Goal: Use online tool/utility: Utilize a website feature to perform a specific function

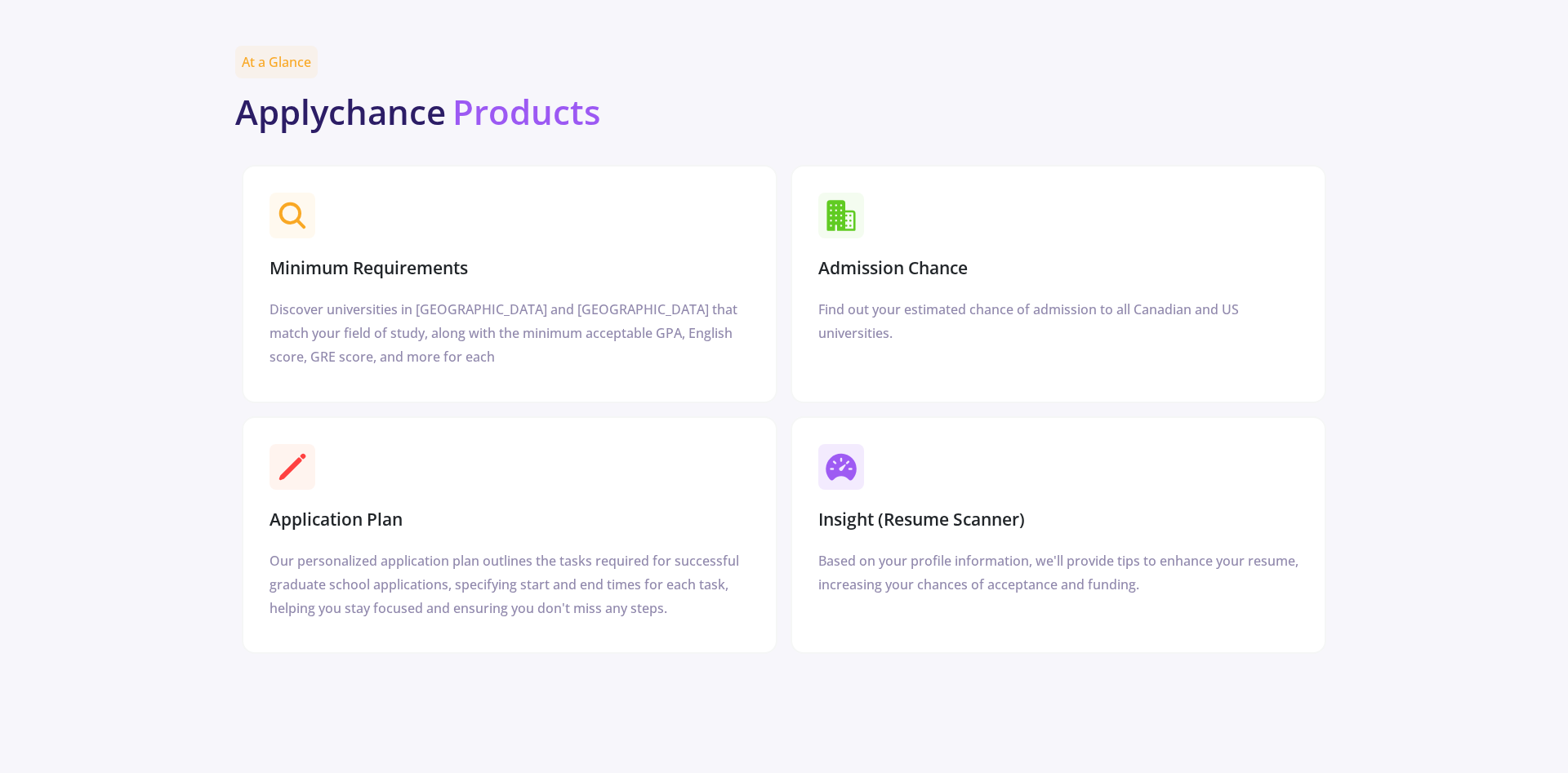
scroll to position [1333, 0]
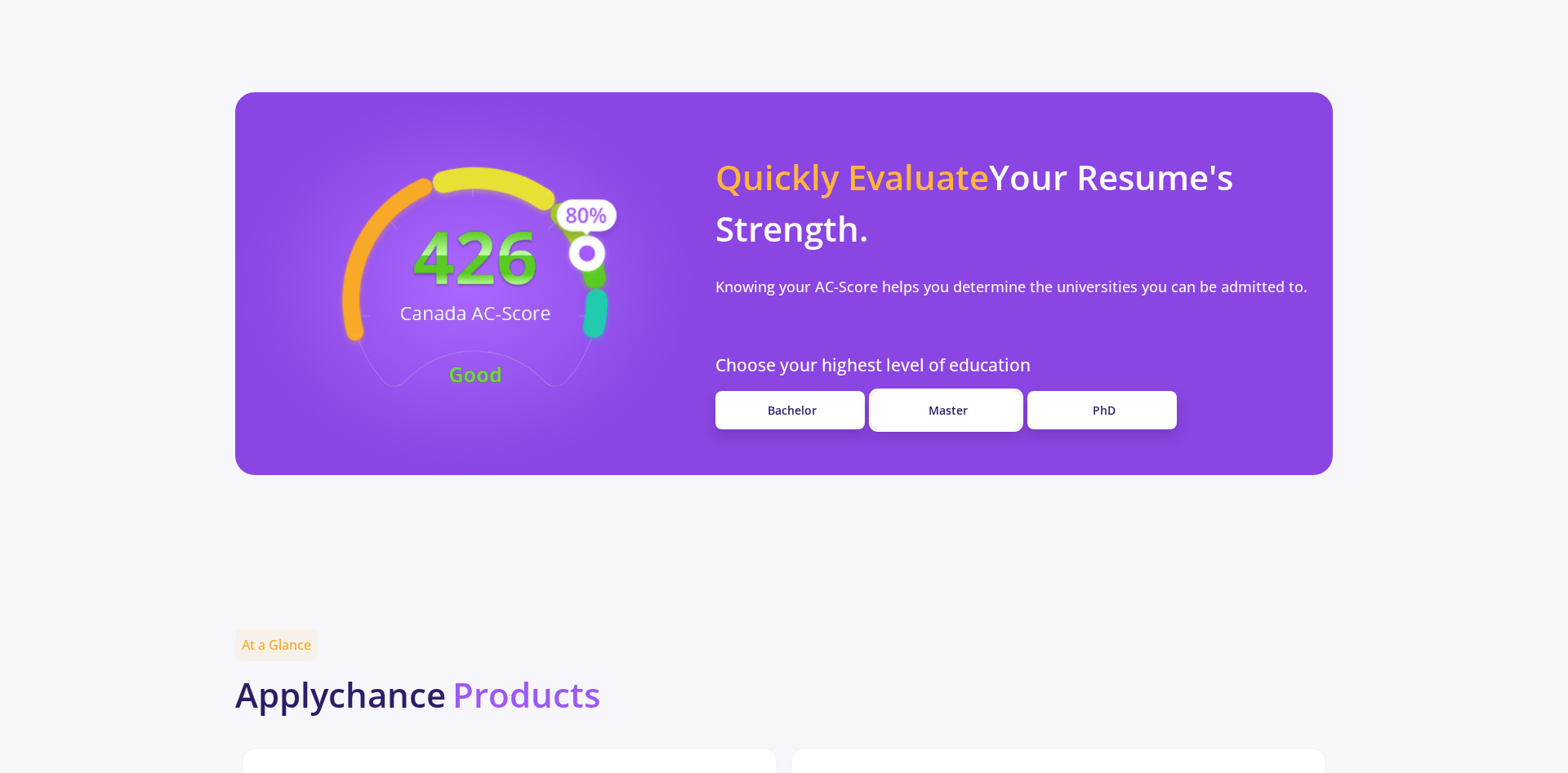
click at [952, 391] on link "Master" at bounding box center [946, 410] width 150 height 38
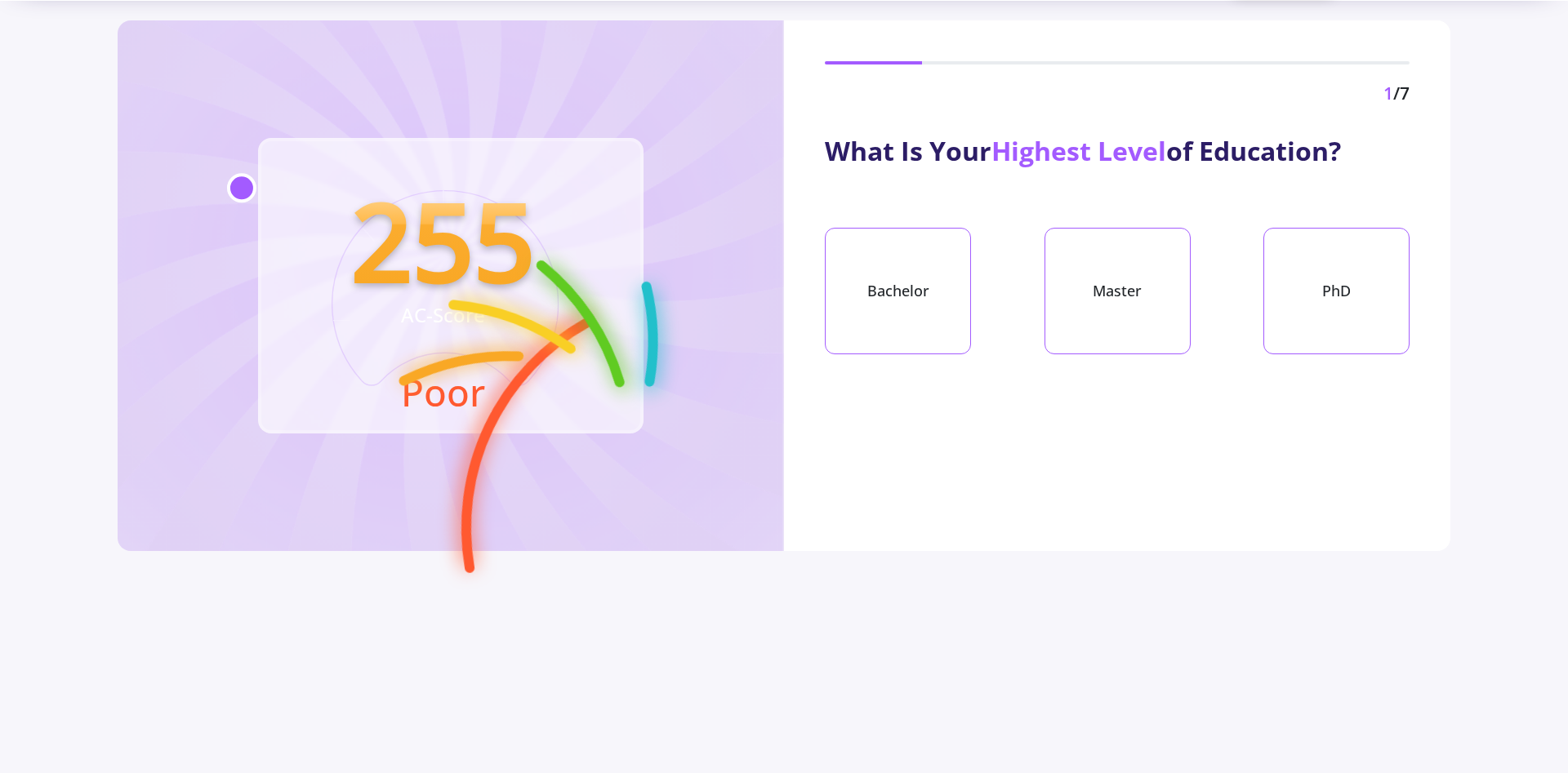
scroll to position [84, 0]
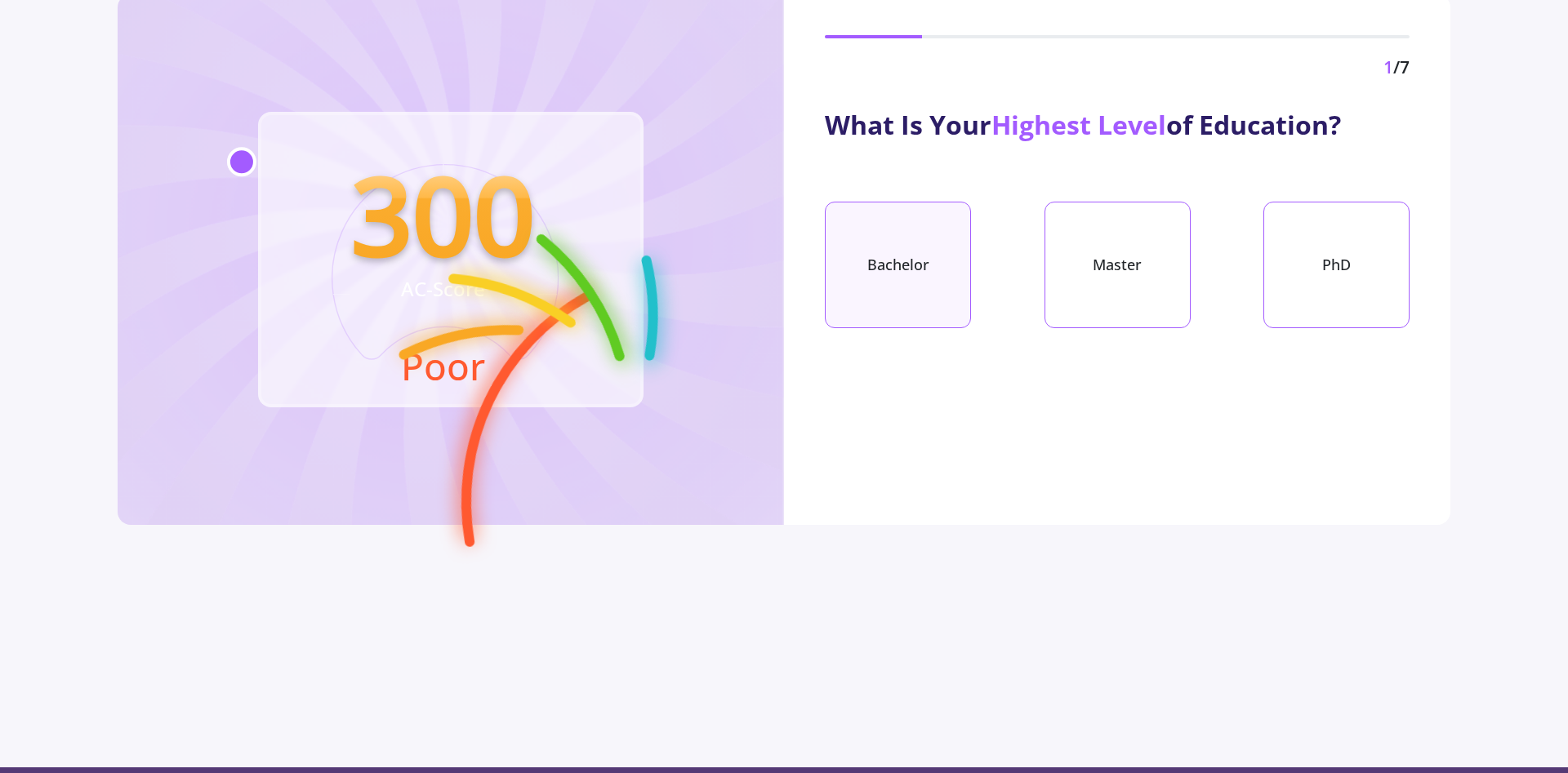
click at [863, 272] on div "Bachelor" at bounding box center [897, 265] width 147 height 127
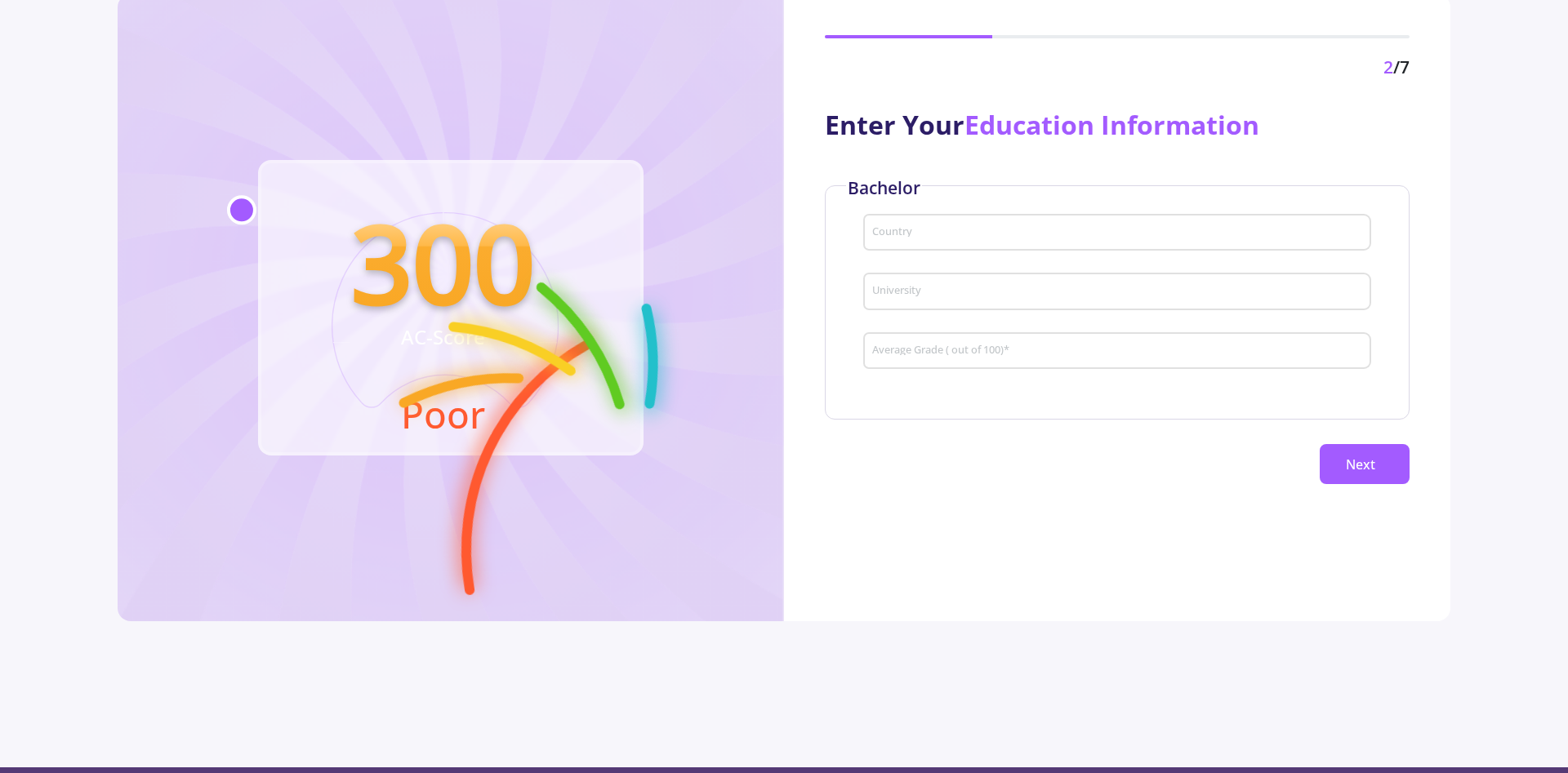
scroll to position [132, 0]
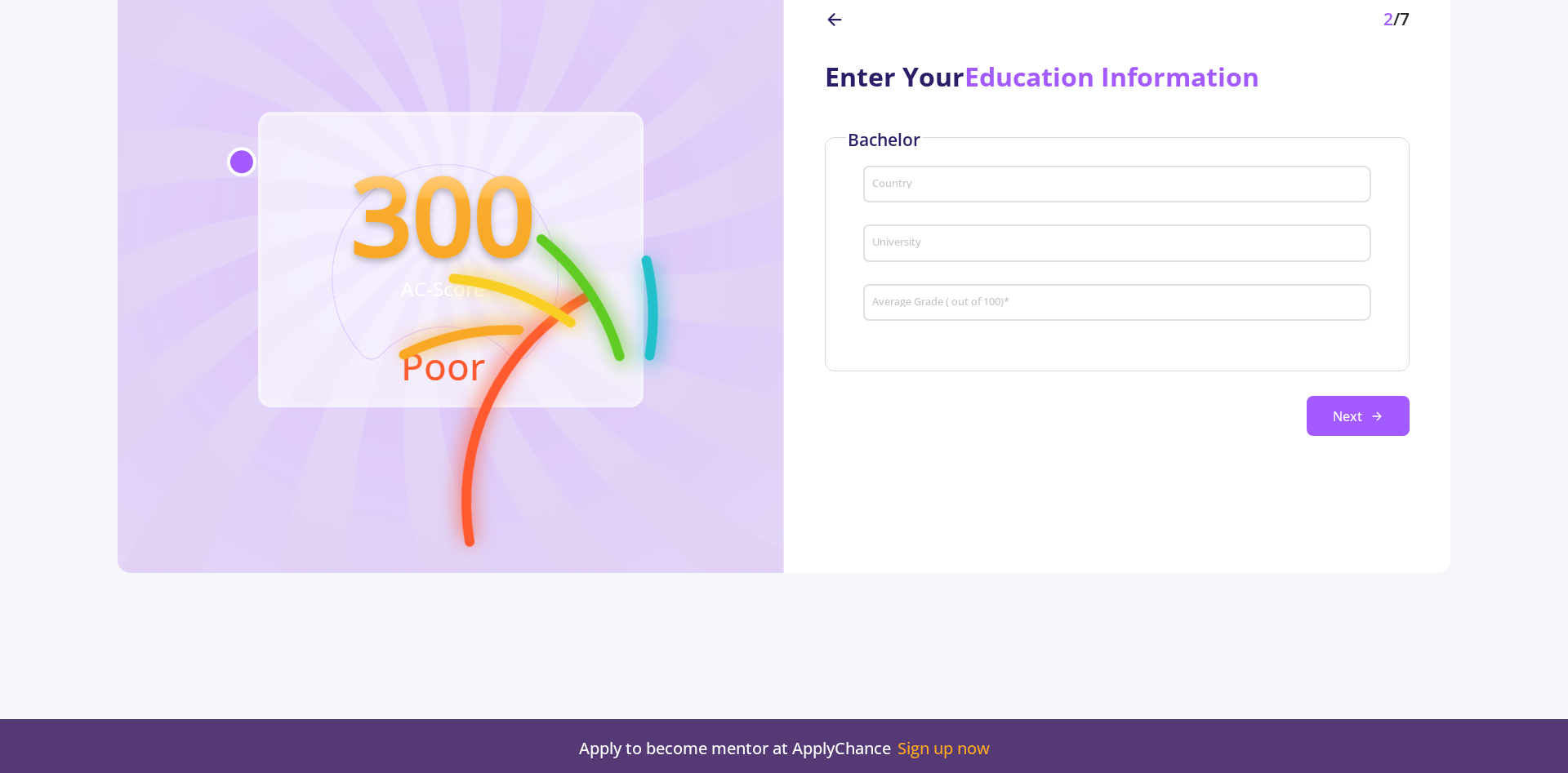
click at [949, 185] on input "Country" at bounding box center [1119, 185] width 497 height 15
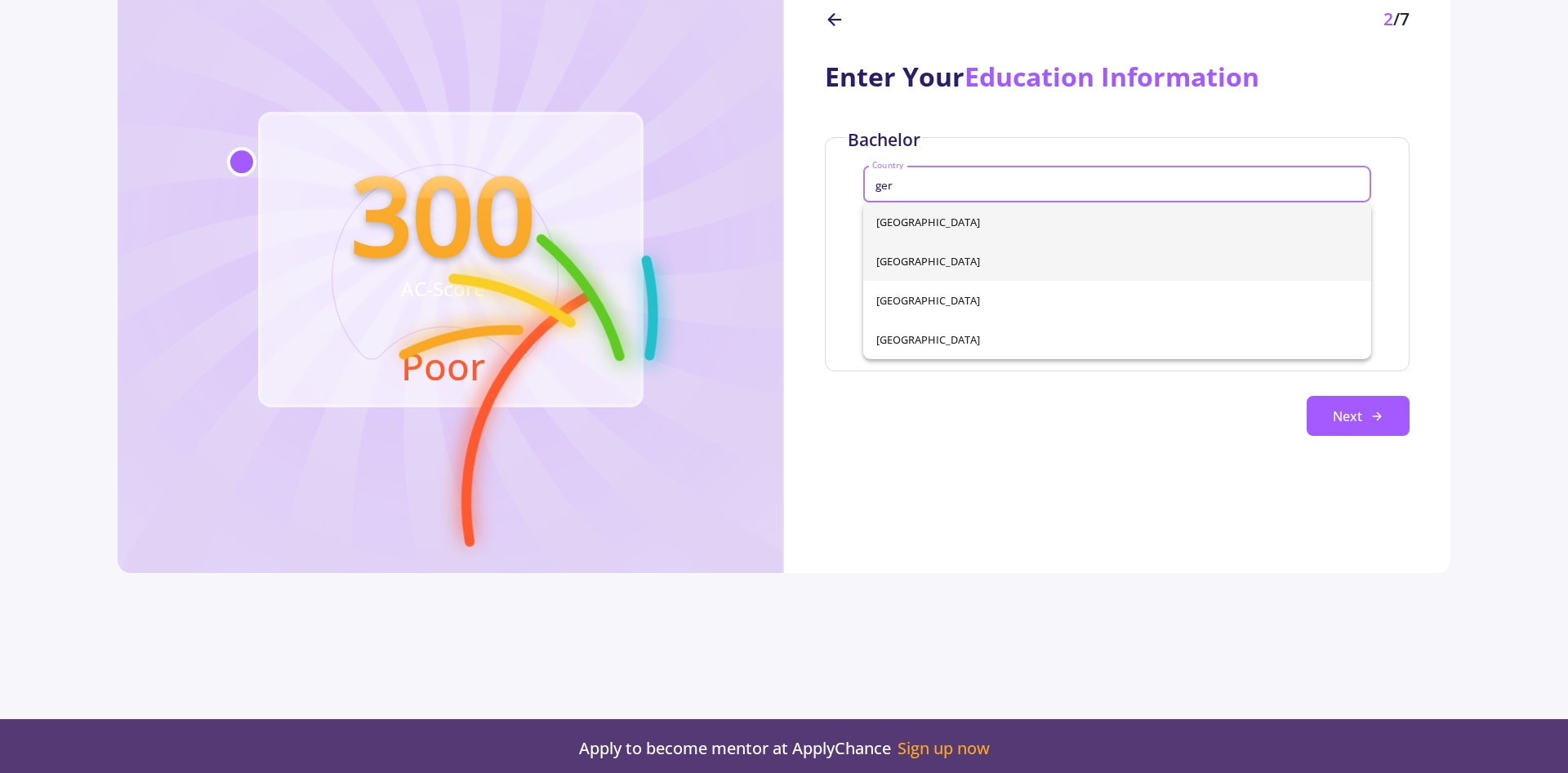
click at [925, 267] on span "Germany" at bounding box center [1117, 262] width 482 height 39
type input "Germany"
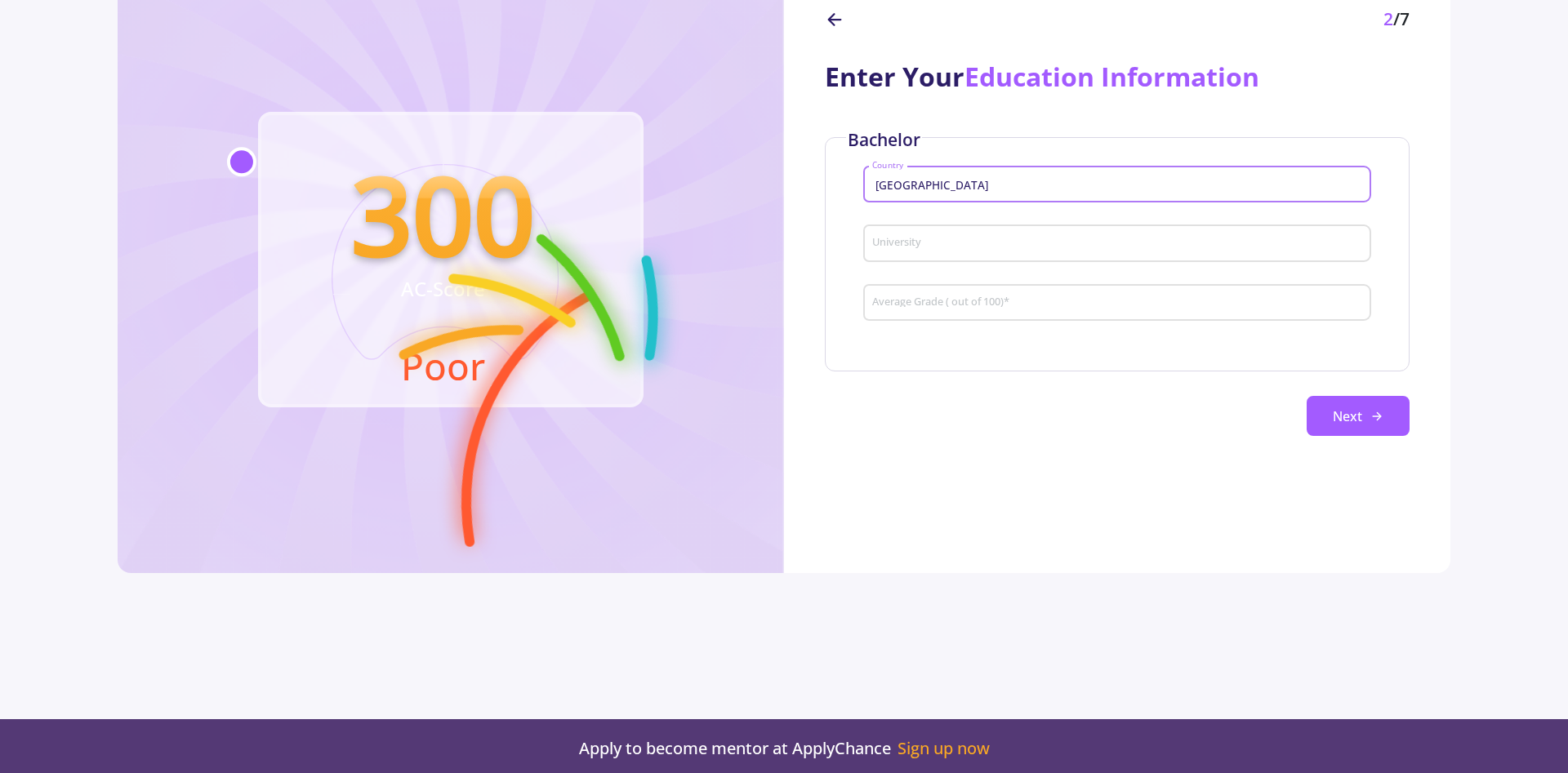
click at [926, 252] on div "University" at bounding box center [1117, 239] width 493 height 42
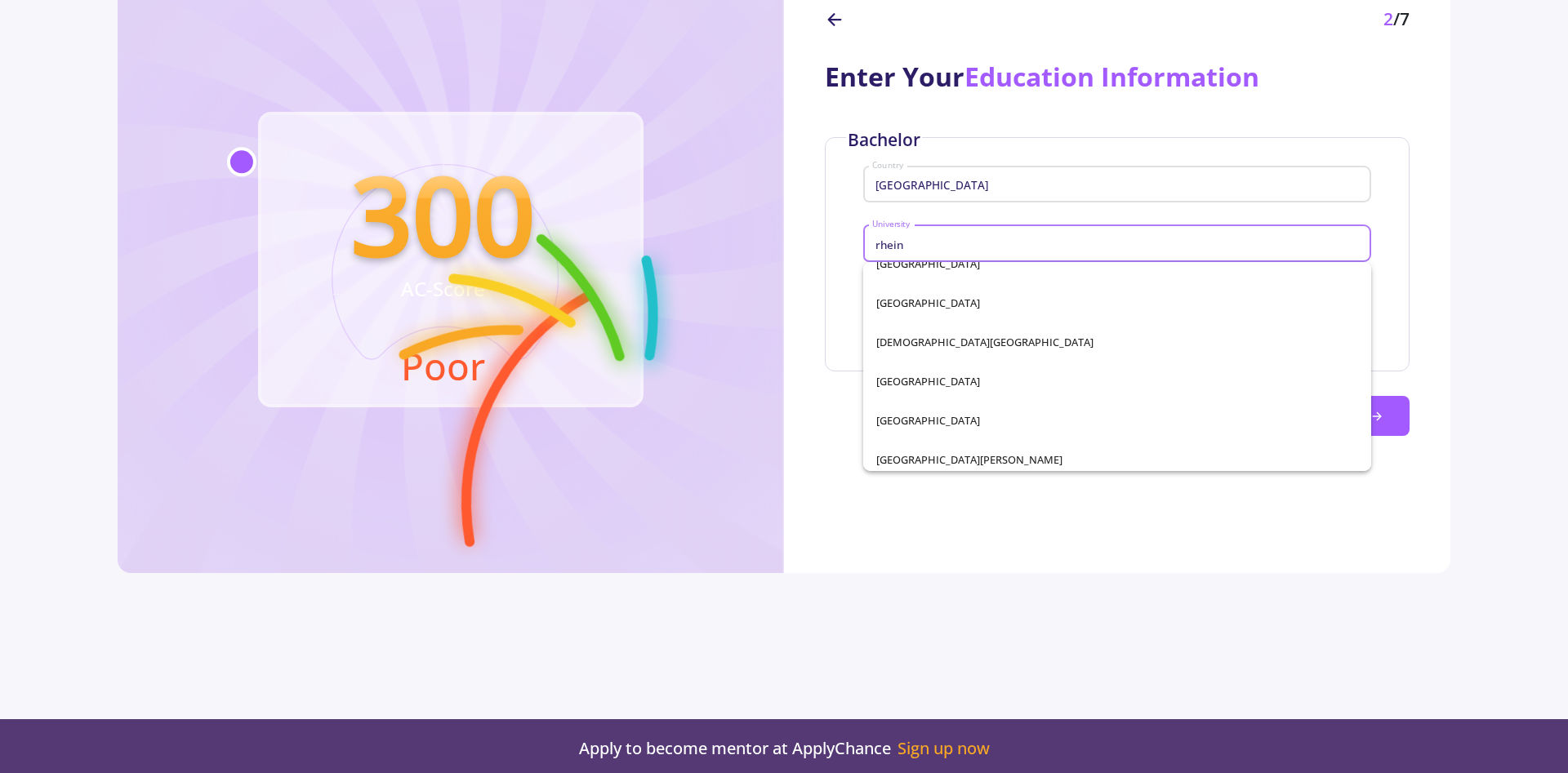
scroll to position [300, 0]
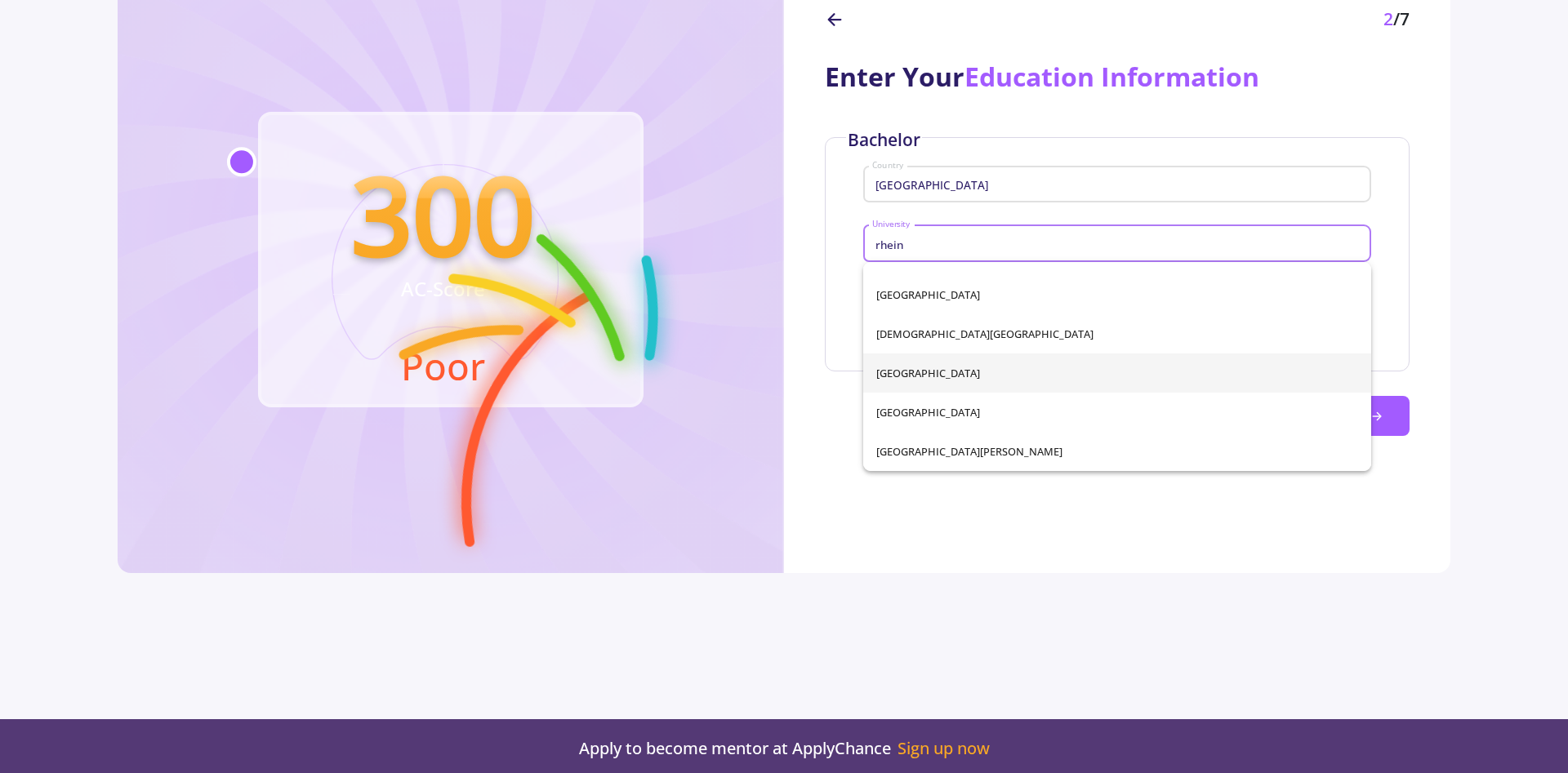
click at [1098, 377] on span "Rheinisch Westfalische Technische Hochschule Aachen" at bounding box center [1117, 373] width 482 height 39
type input "Rheinisch Westfalische Technische Hochschule Aachen"
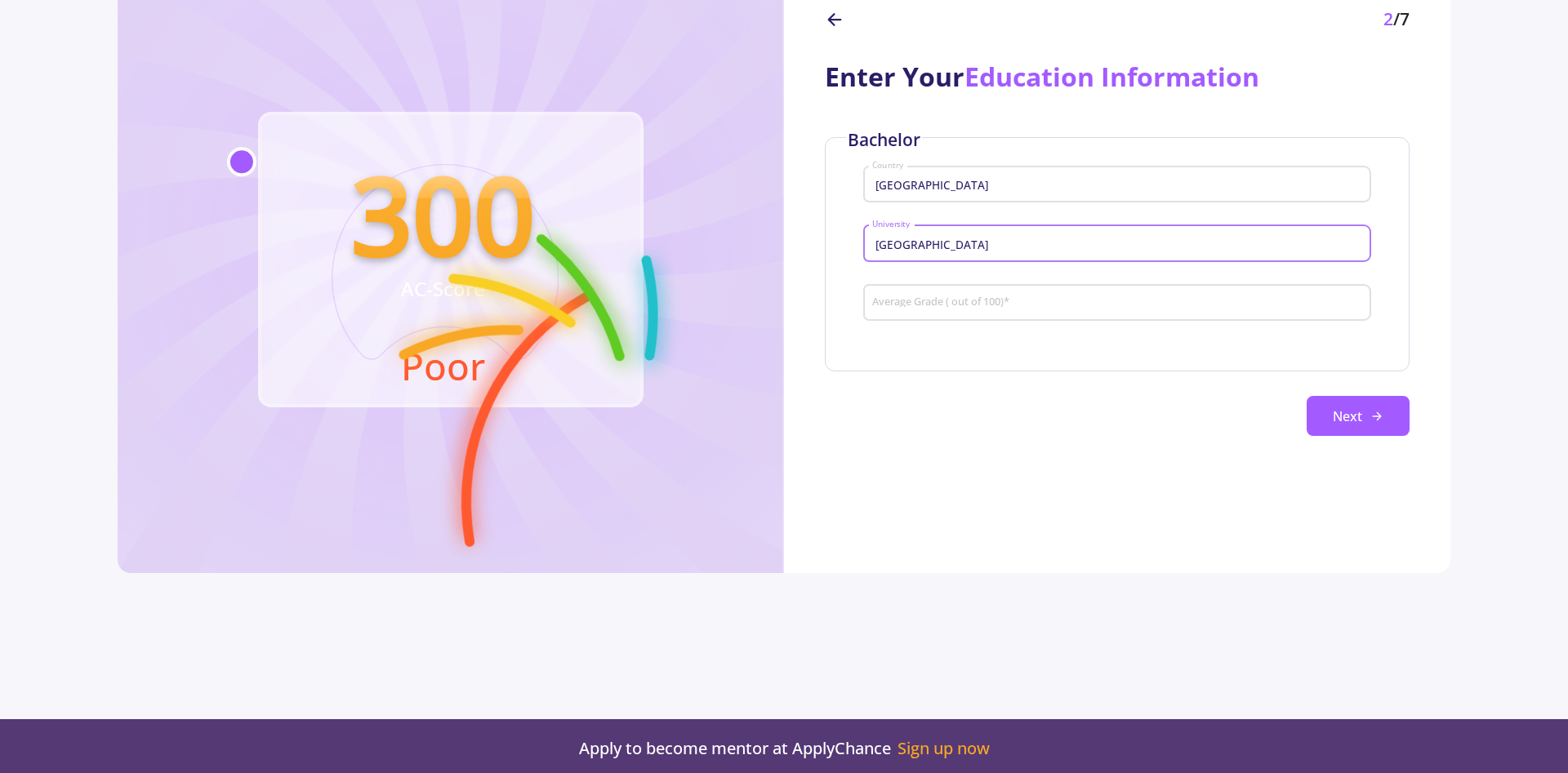
click at [1028, 313] on div "Average Grade ( out of 100) *" at bounding box center [1117, 299] width 493 height 42
click at [1023, 305] on input "Average Grade ( out of 100) *" at bounding box center [1119, 303] width 497 height 15
type input "9"
type input "93"
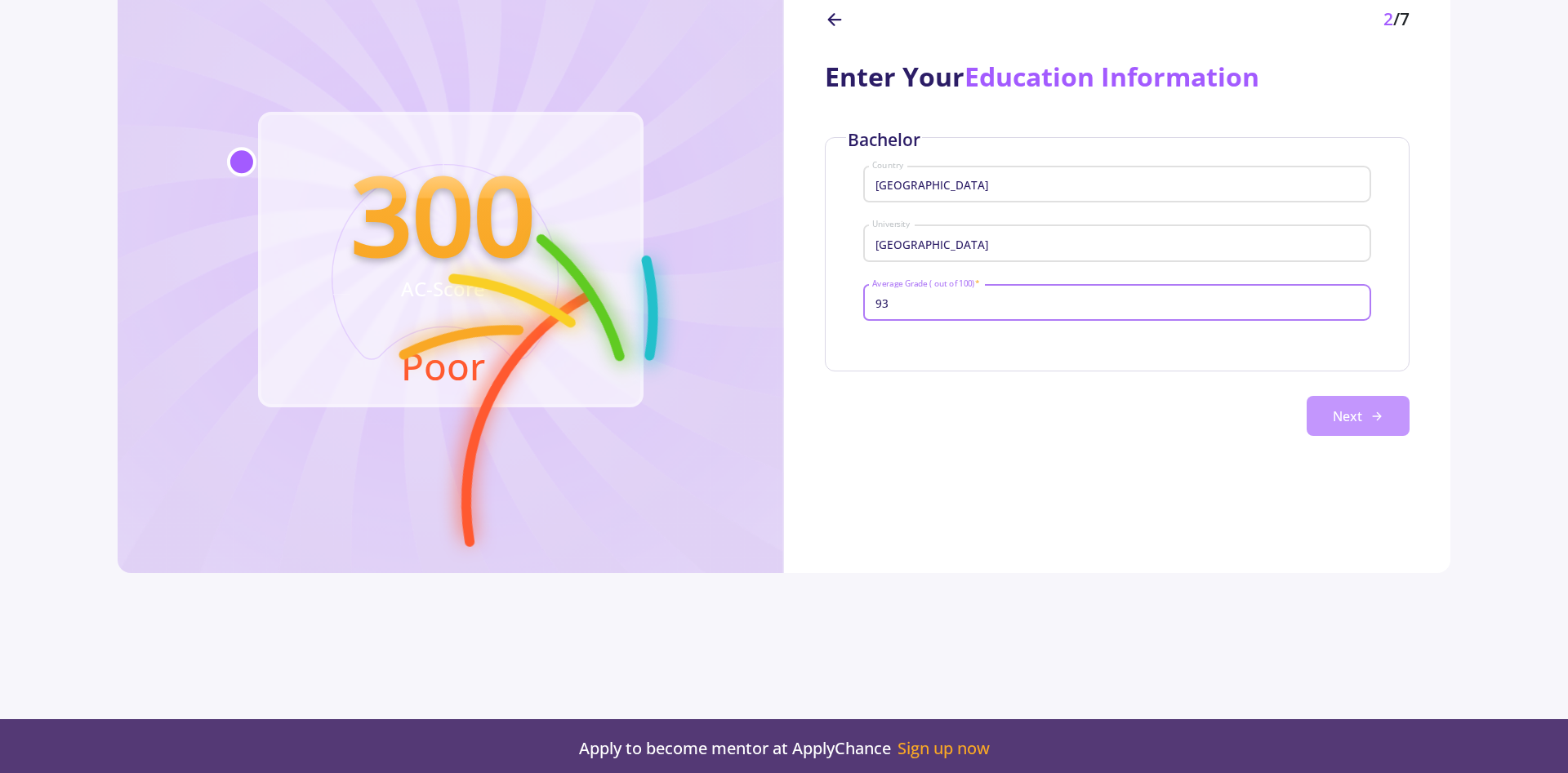
click at [1338, 418] on button "Next" at bounding box center [1357, 417] width 103 height 41
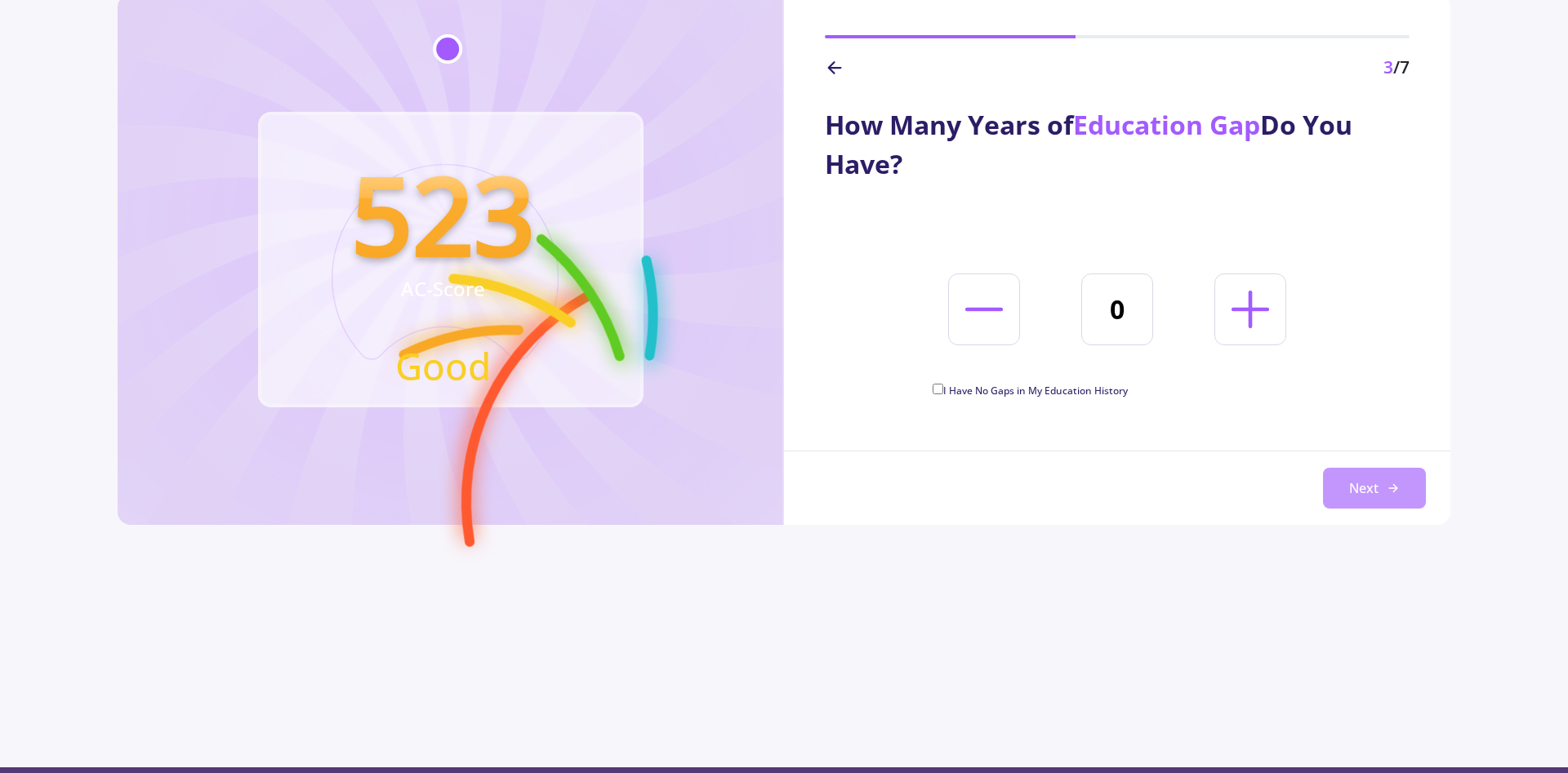
click at [1388, 482] on button "Next" at bounding box center [1374, 489] width 103 height 41
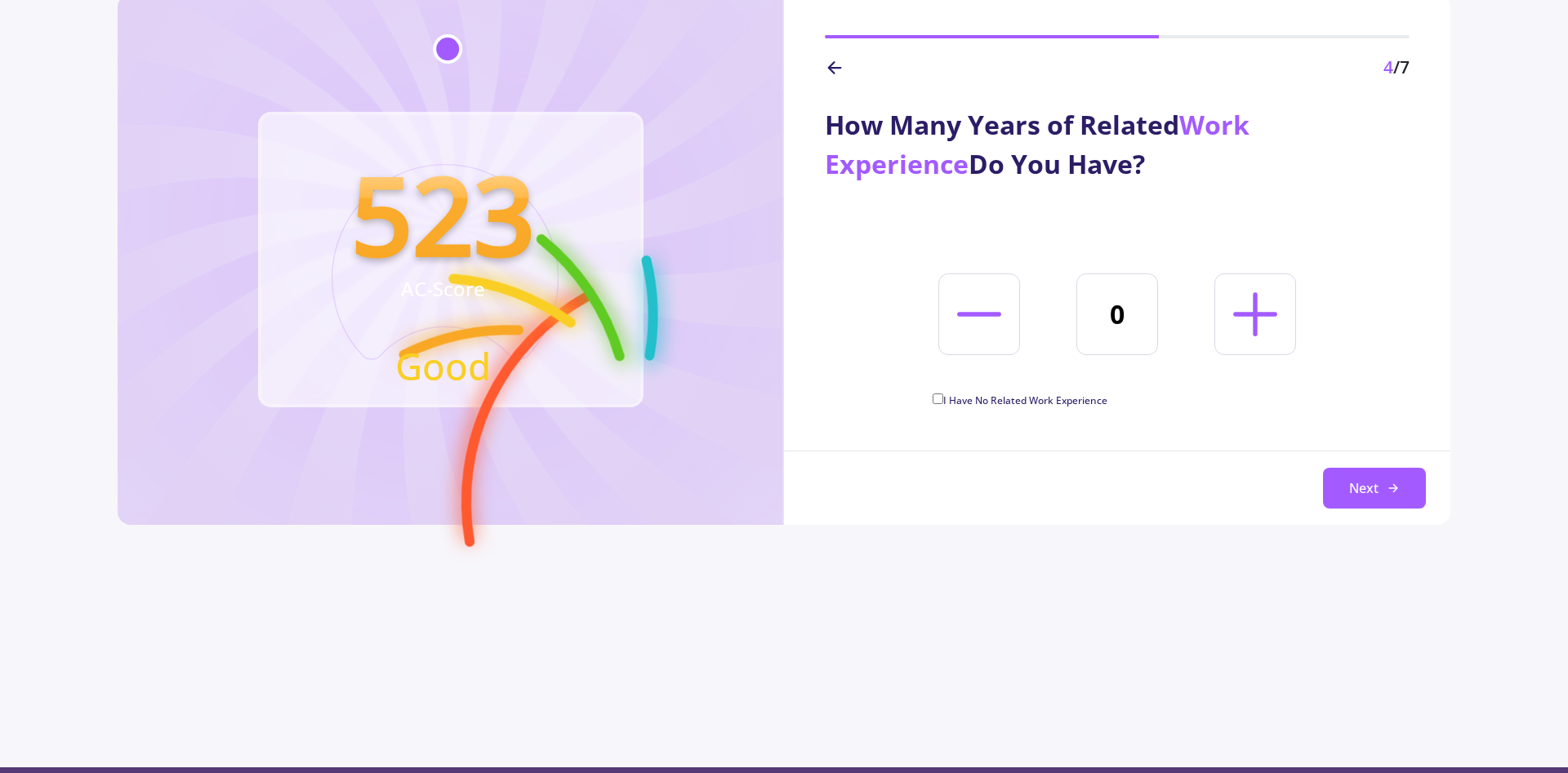
click at [1245, 336] on icon at bounding box center [1254, 314] width 70 height 70
type input "1"
click at [1373, 493] on button "Next" at bounding box center [1374, 489] width 103 height 41
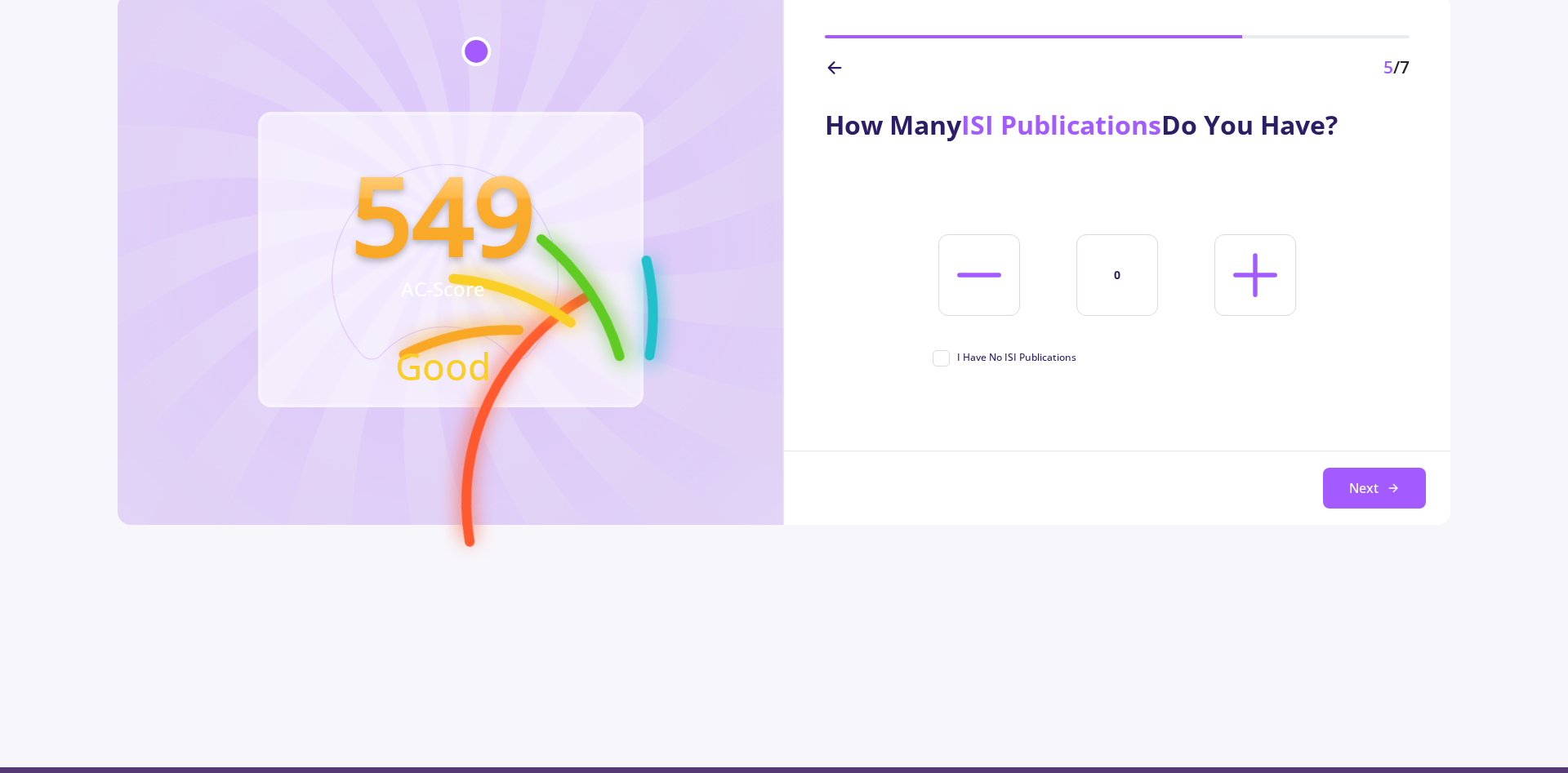
click at [1241, 268] on icon at bounding box center [1254, 274] width 70 height 70
type input "1"
click at [1388, 489] on icon at bounding box center [1392, 488] width 13 height 13
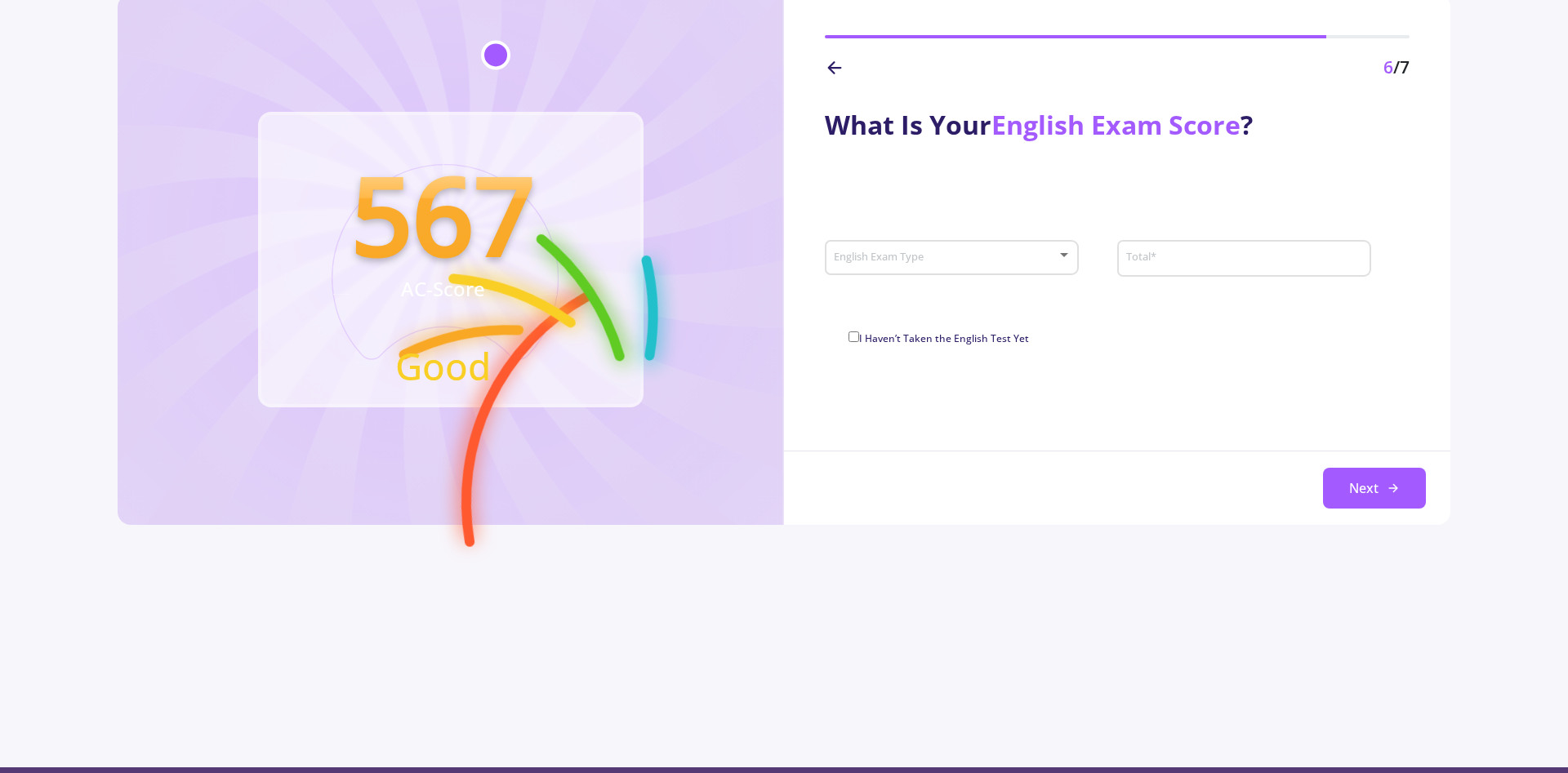
click at [952, 268] on div "English Exam Type" at bounding box center [952, 255] width 238 height 41
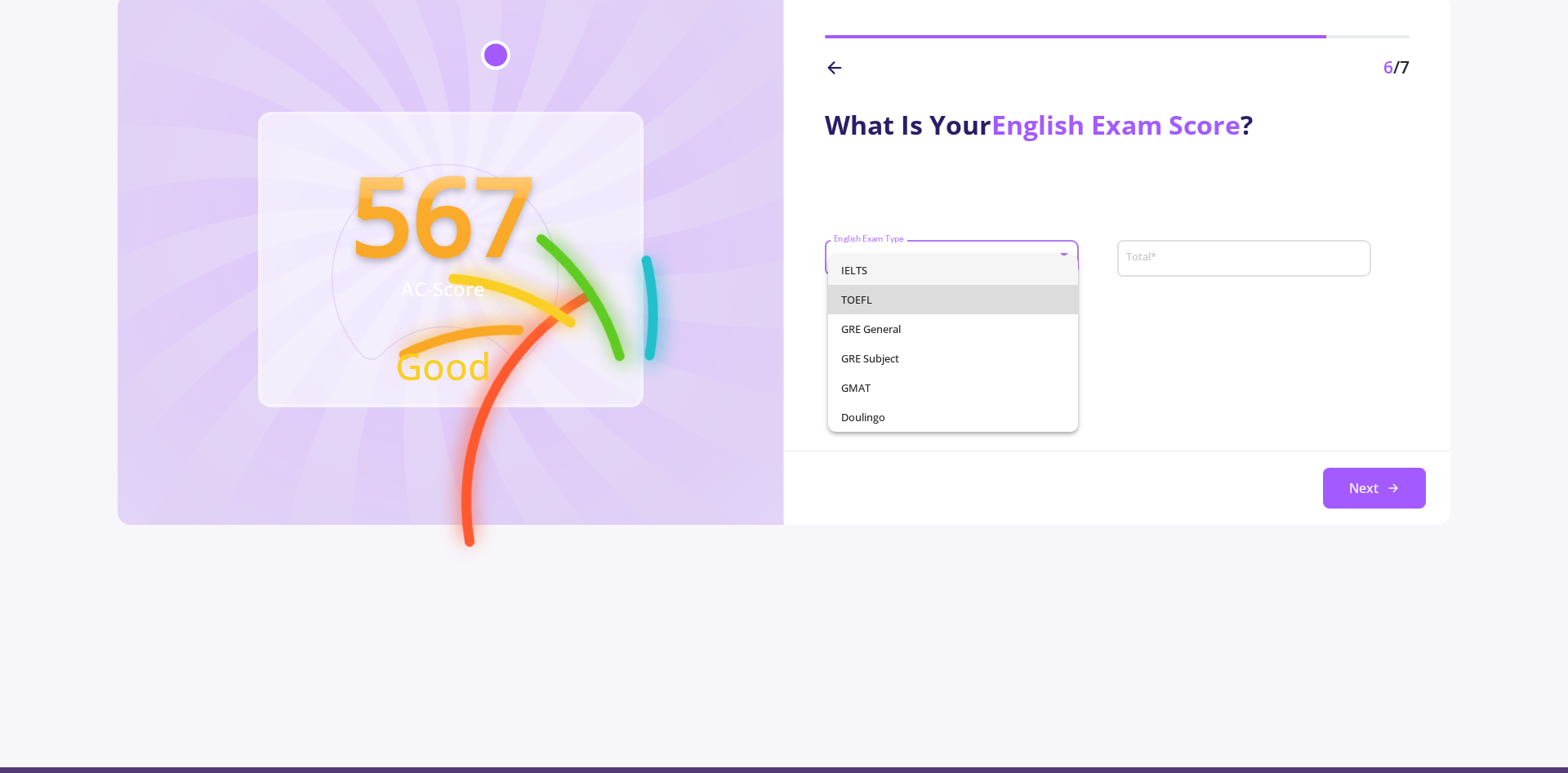
click at [899, 296] on span "TOEFL" at bounding box center [952, 300] width 223 height 30
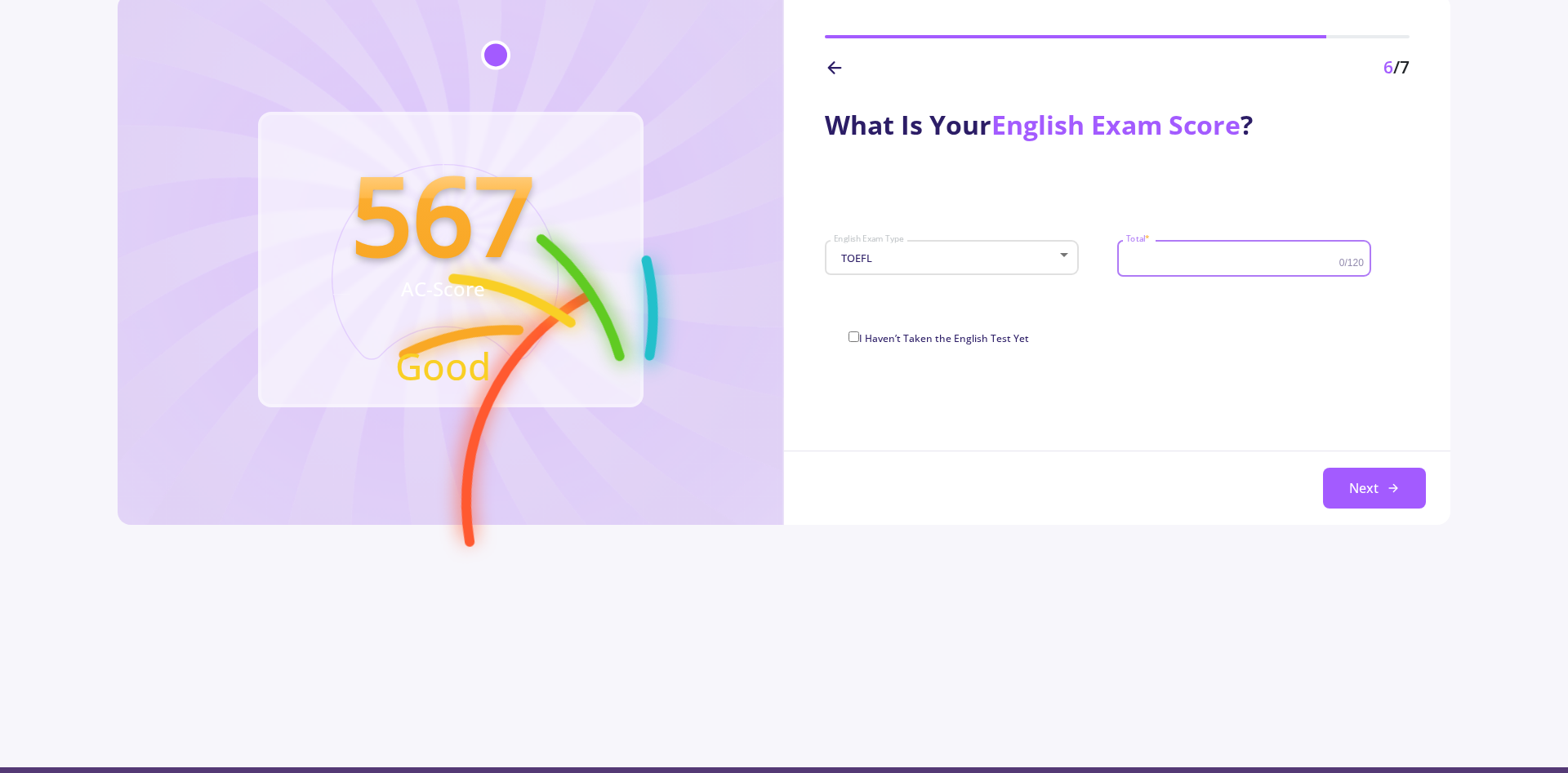
click at [1237, 255] on input "Total *" at bounding box center [1235, 259] width 218 height 15
type input "100"
click at [1355, 476] on button "Next" at bounding box center [1374, 489] width 103 height 41
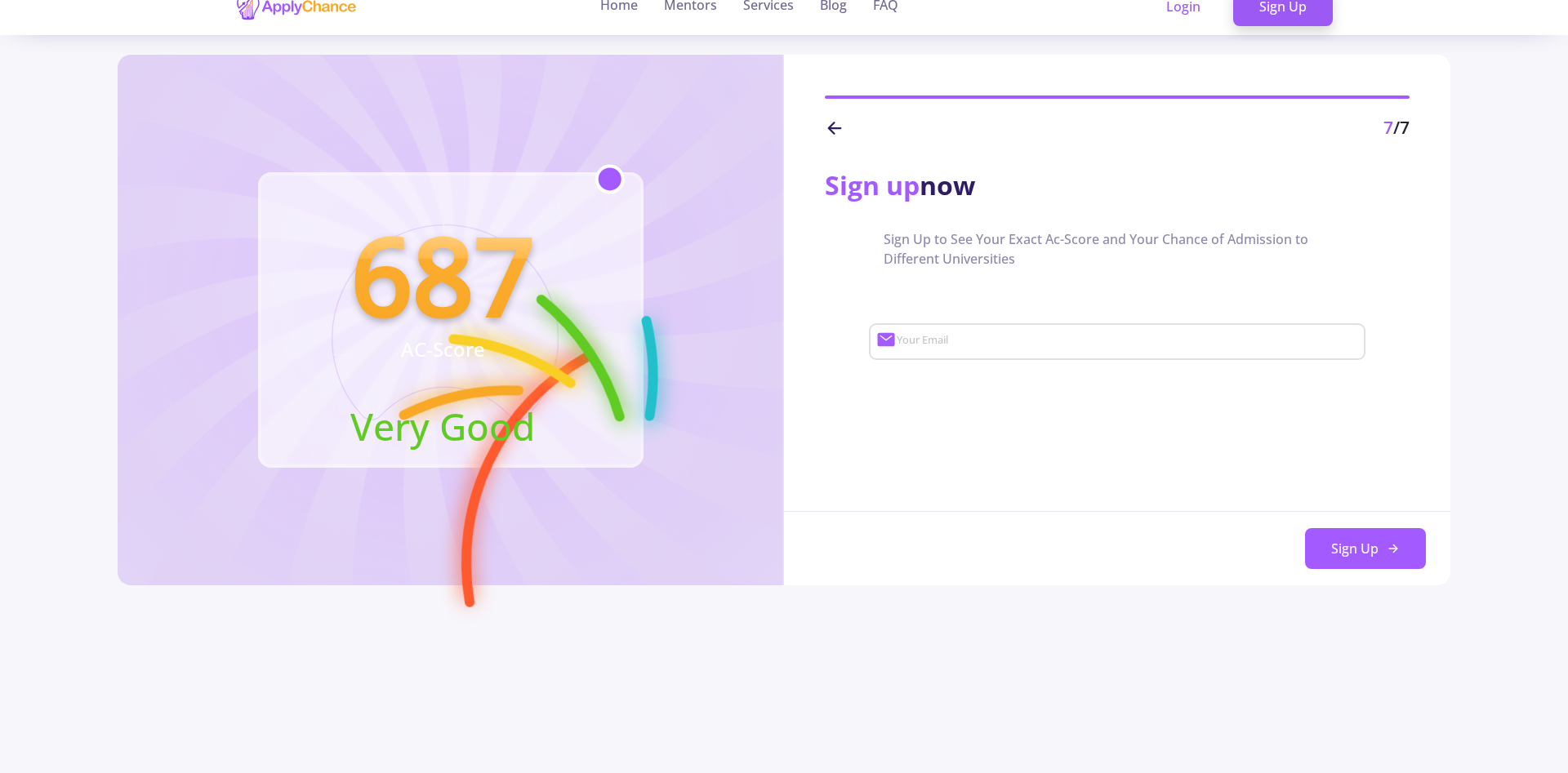
scroll to position [0, 0]
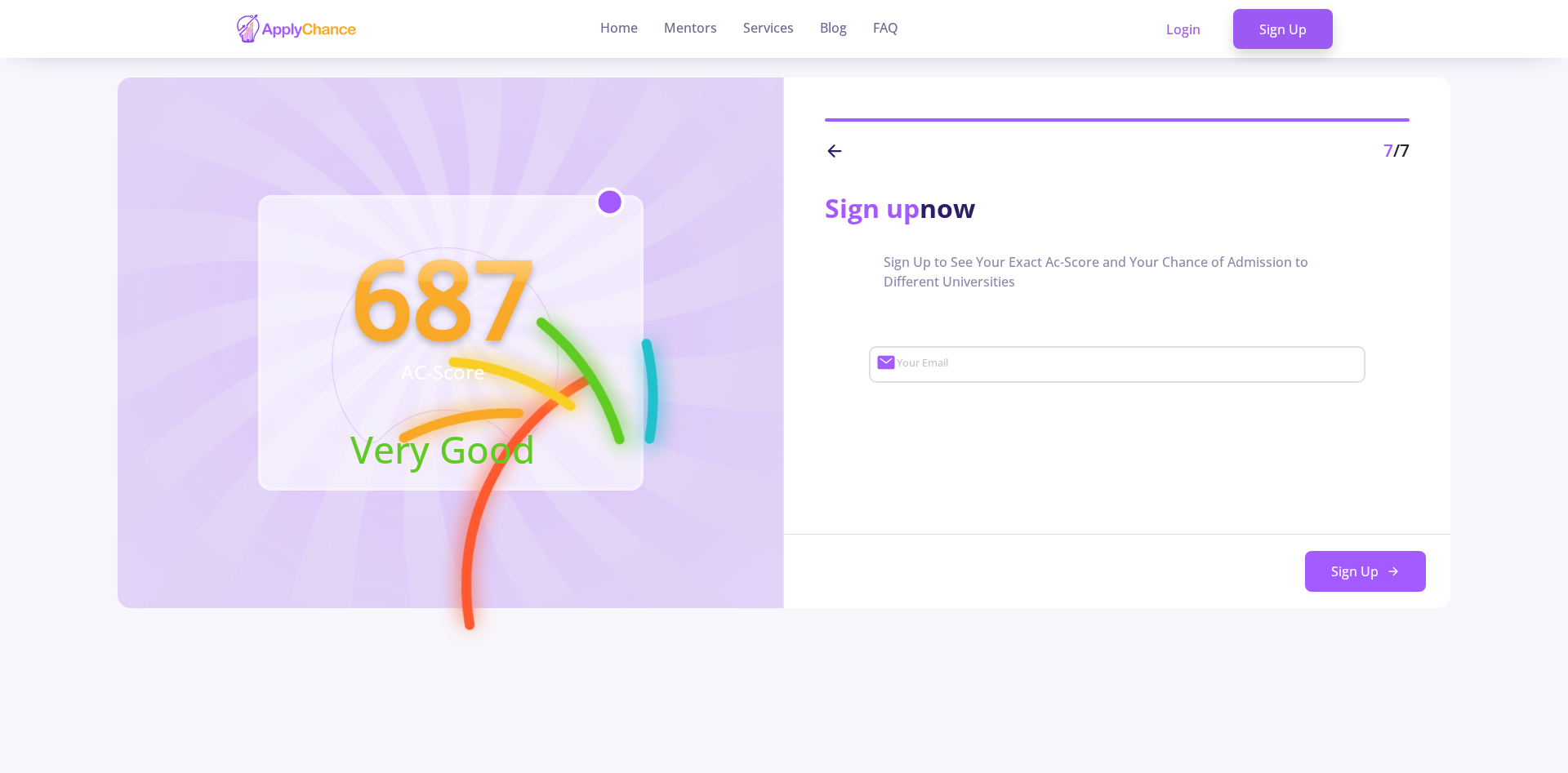
click at [833, 158] on icon at bounding box center [834, 151] width 20 height 20
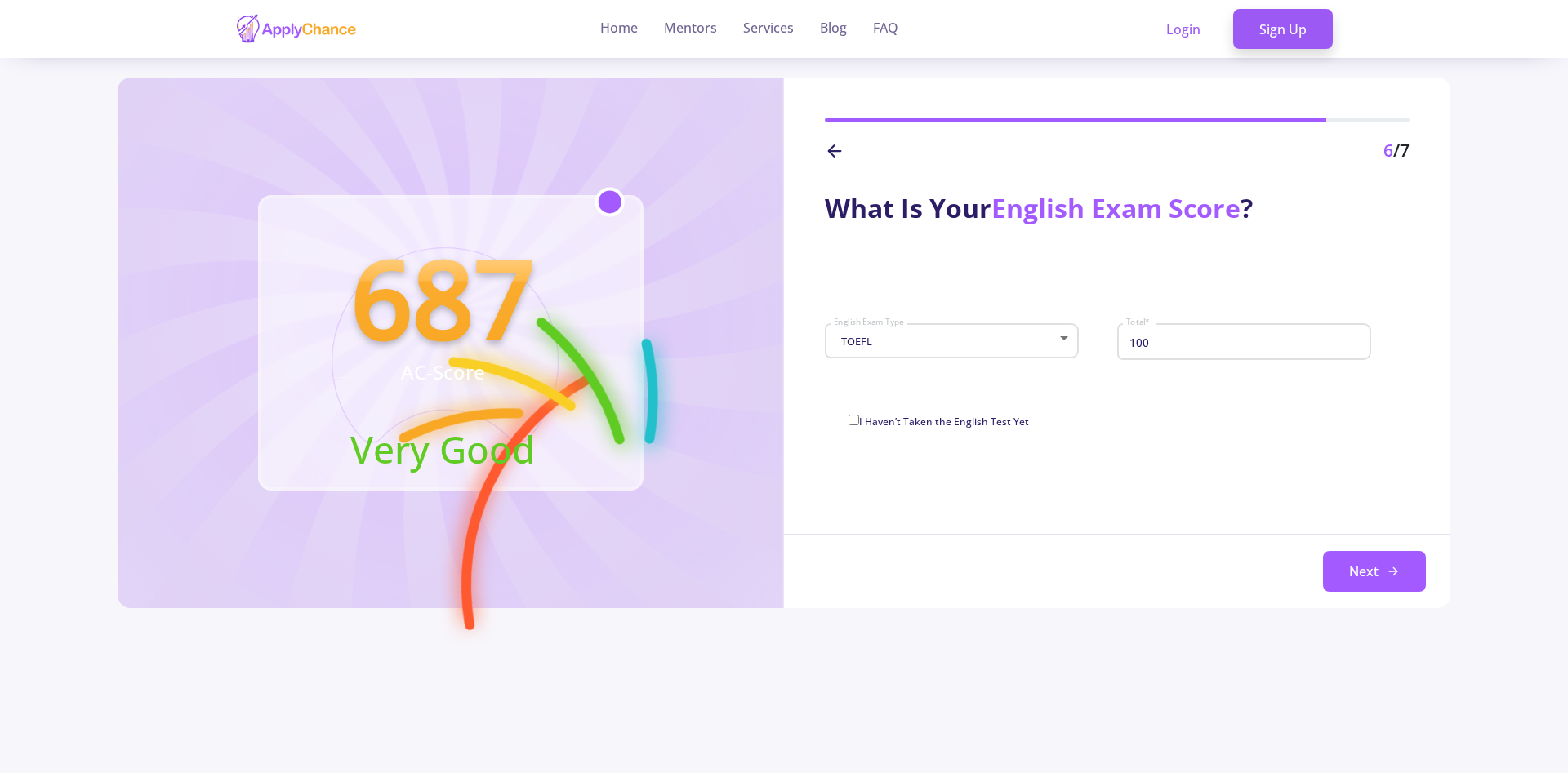
click at [833, 158] on icon at bounding box center [834, 151] width 20 height 20
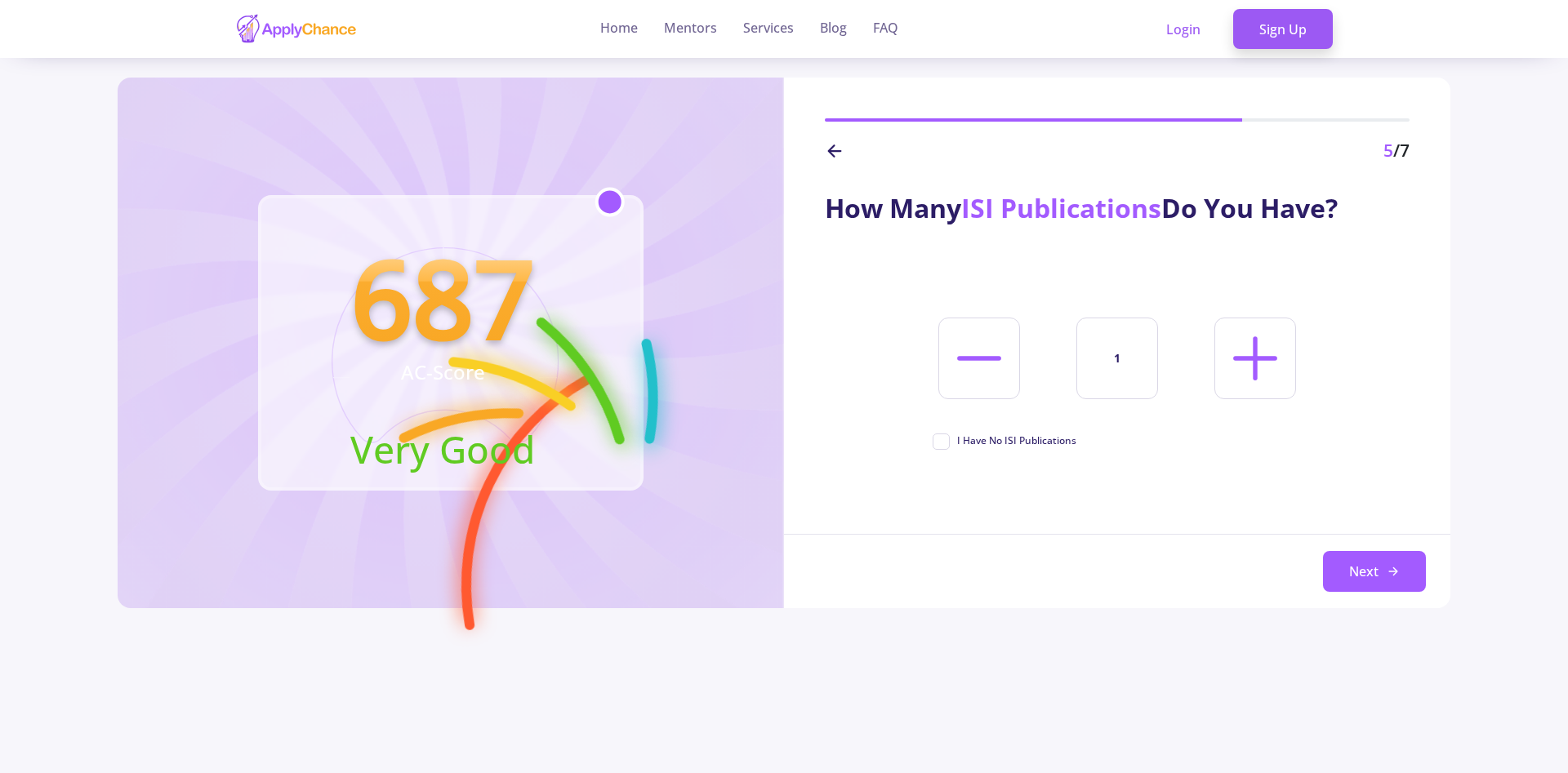
click at [833, 158] on icon at bounding box center [834, 151] width 20 height 20
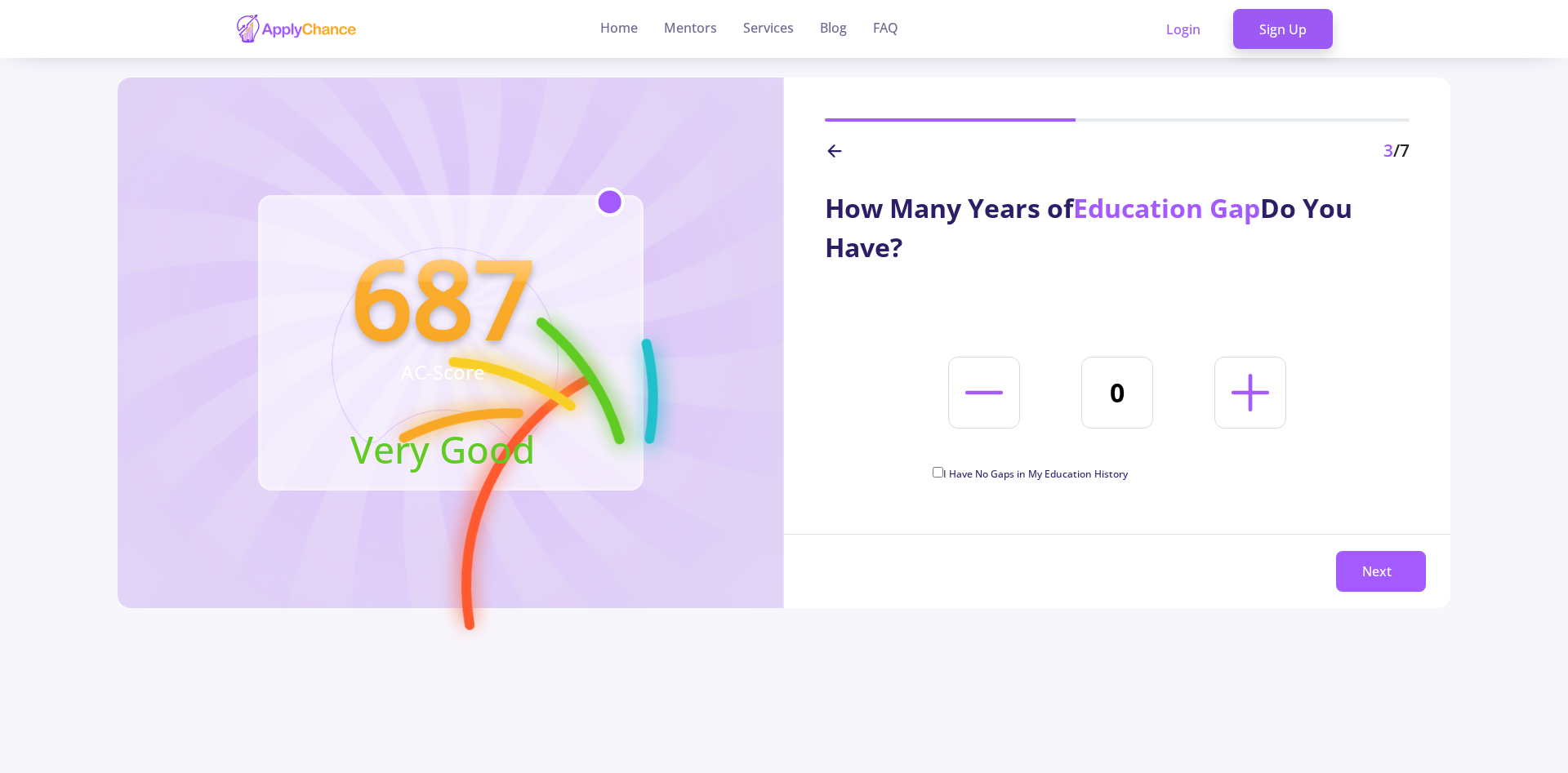
click at [833, 158] on icon at bounding box center [834, 151] width 20 height 20
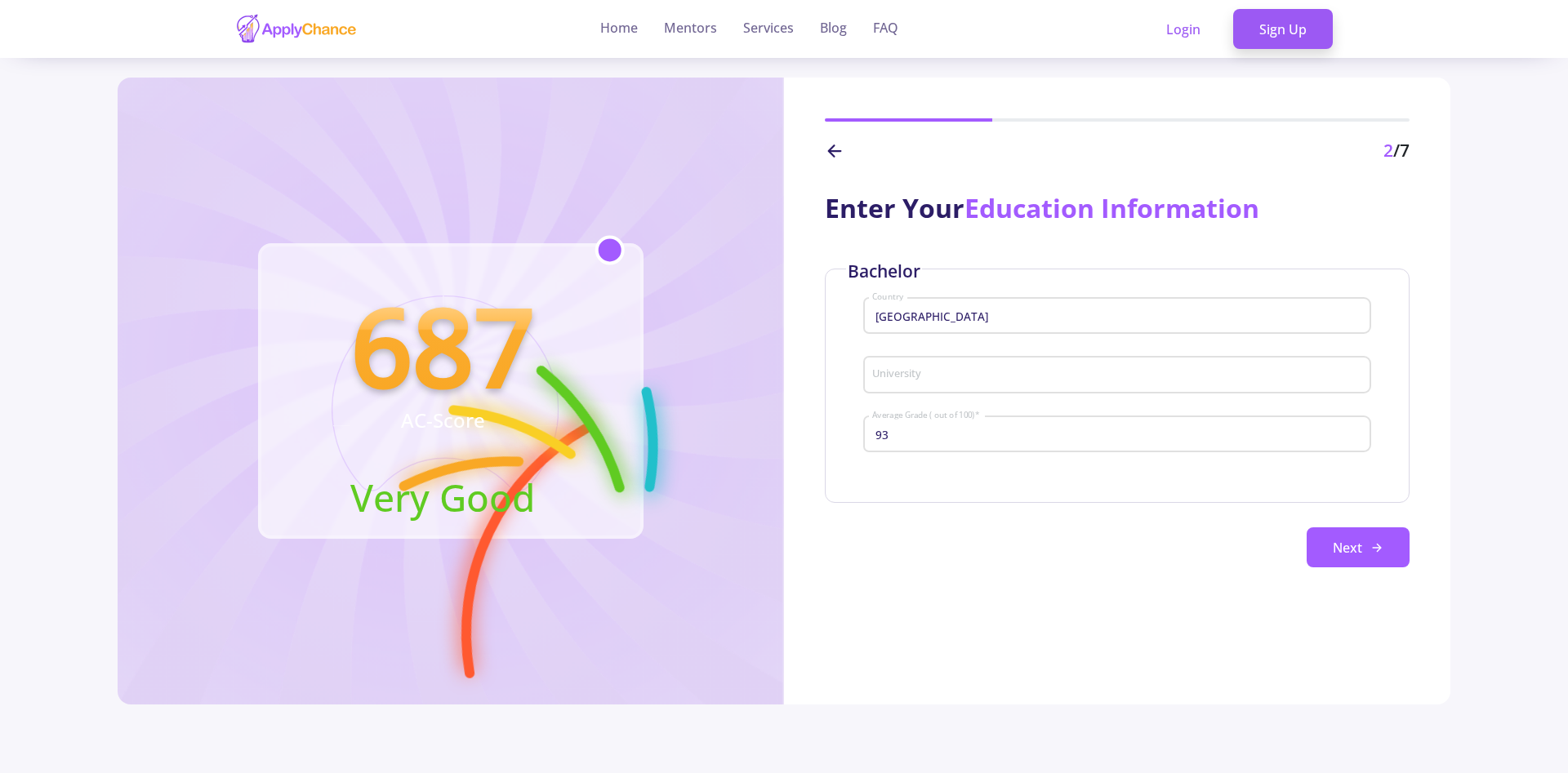
click at [833, 158] on icon at bounding box center [834, 151] width 20 height 20
click at [833, 158] on div "2 /7" at bounding box center [1116, 150] width 584 height 27
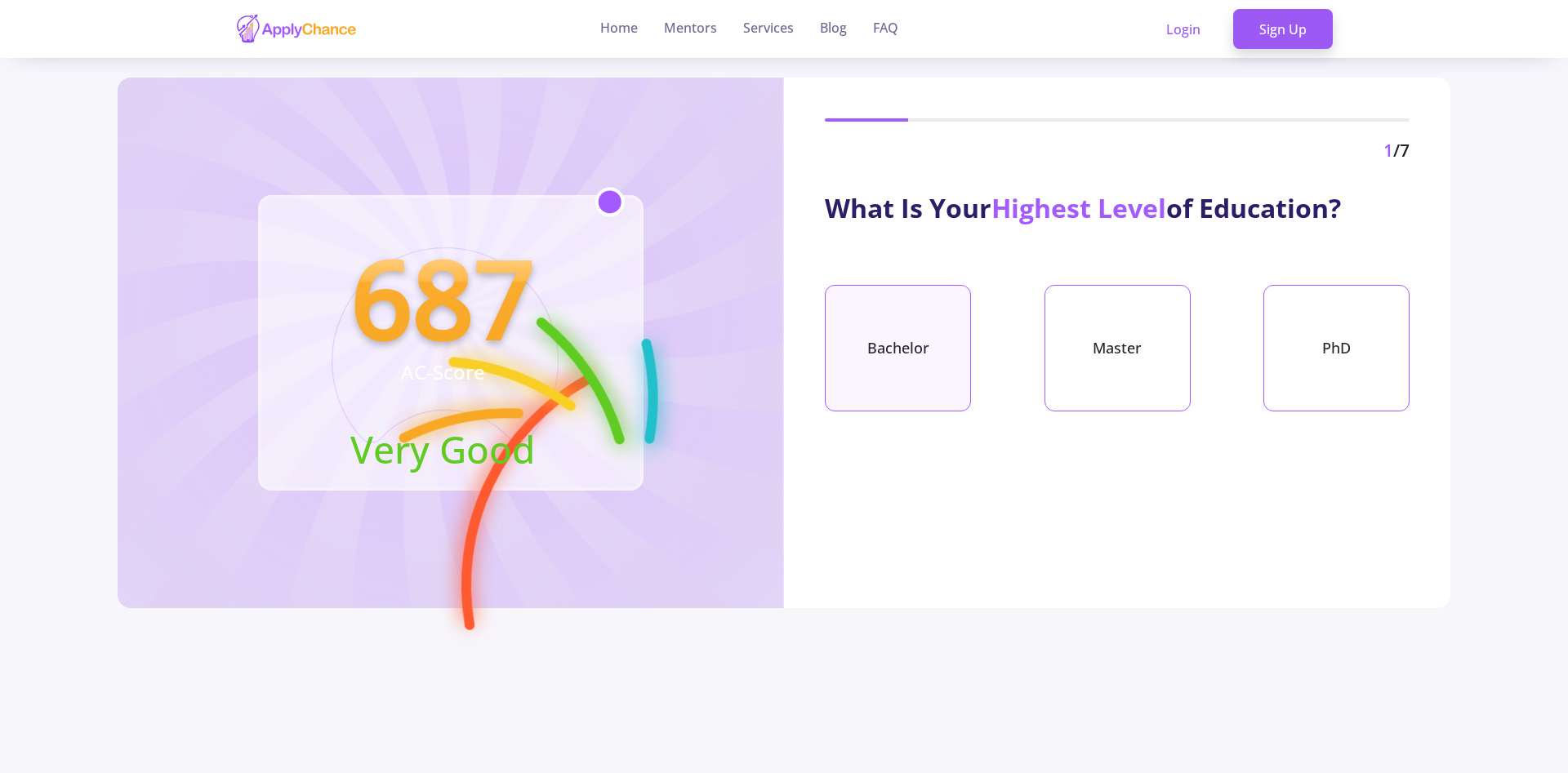
click at [886, 345] on div "Bachelor" at bounding box center [897, 348] width 147 height 127
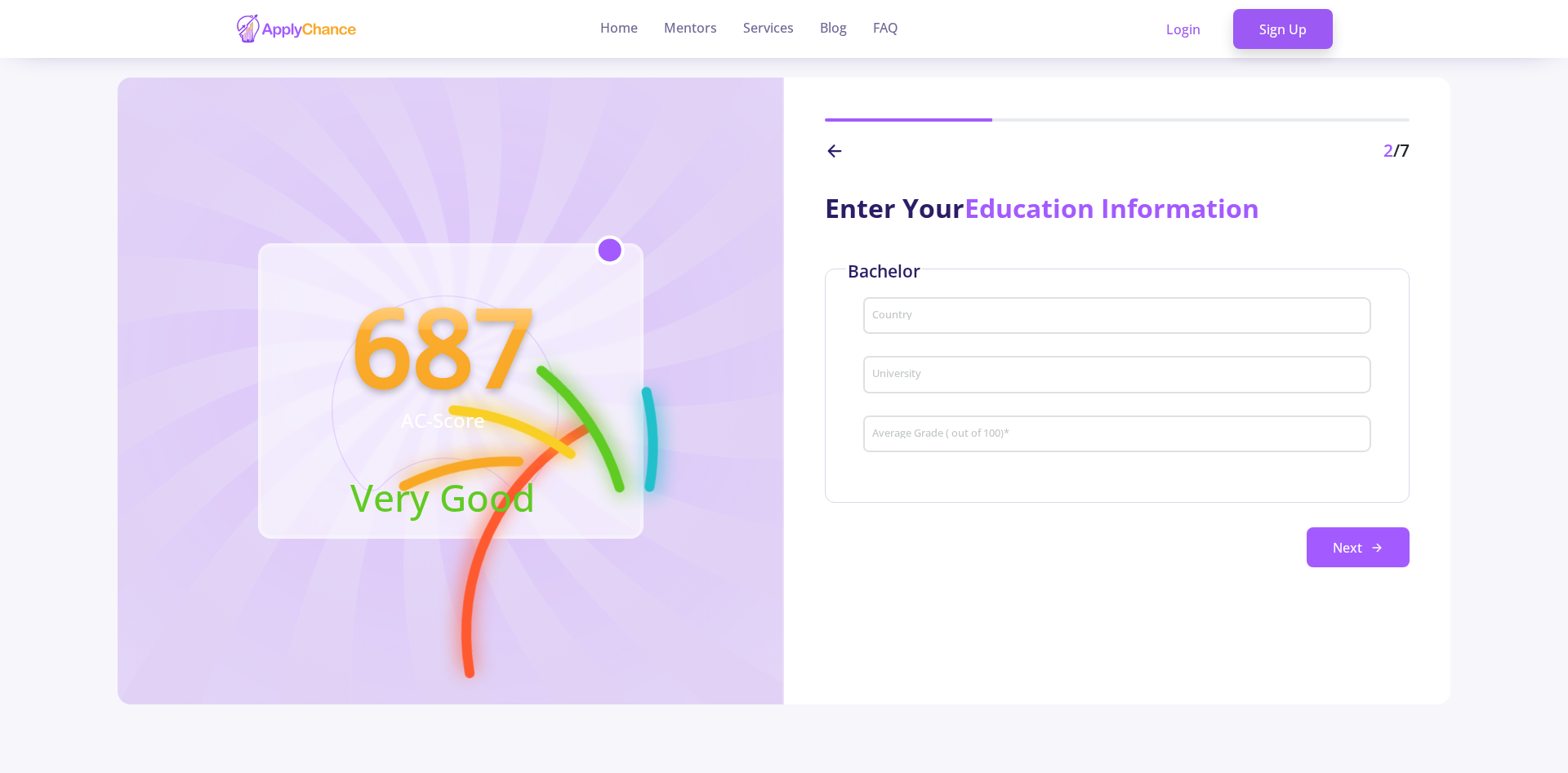
click at [915, 316] on input "Country" at bounding box center [1119, 317] width 497 height 15
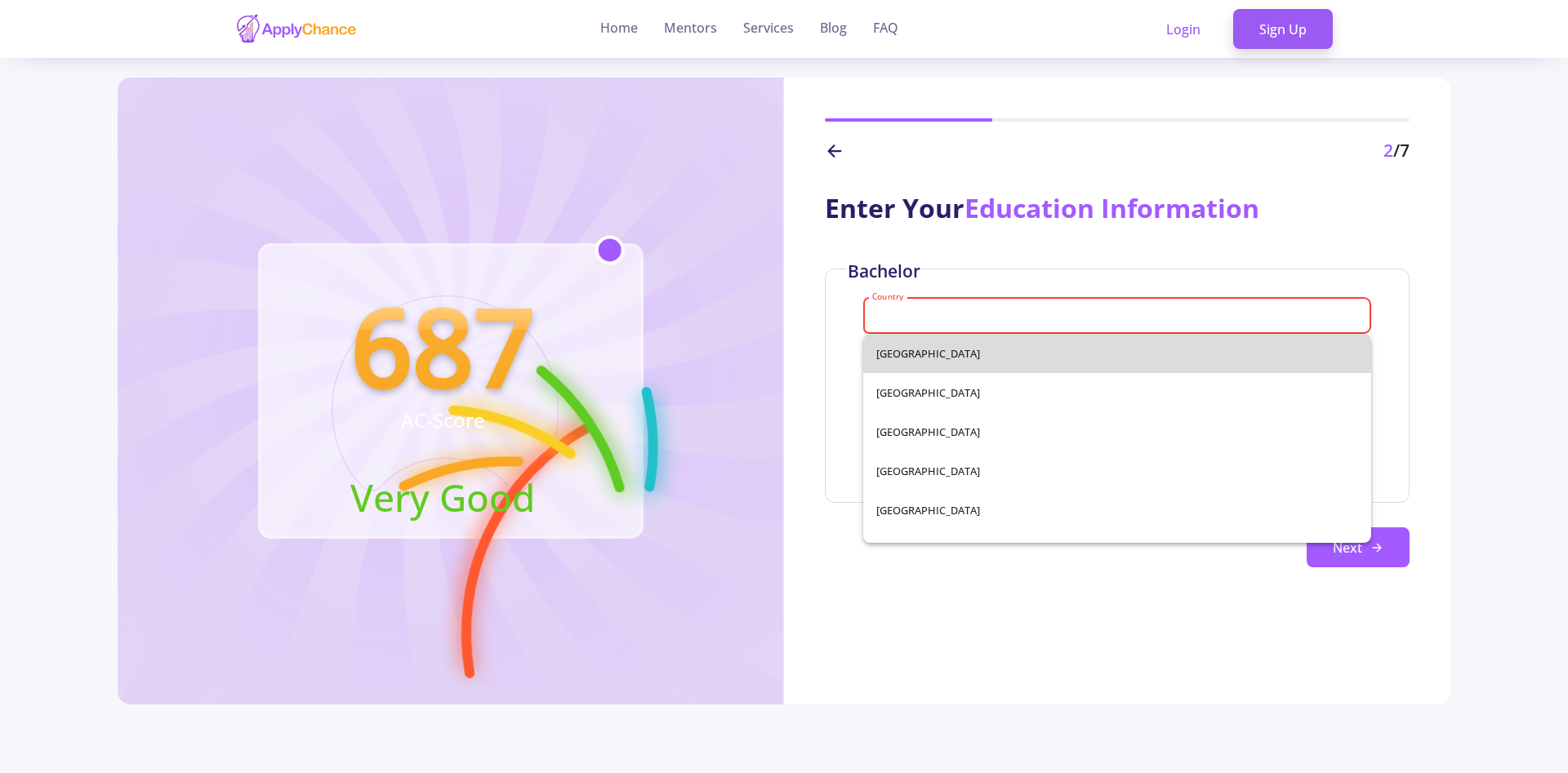
click at [925, 357] on span "Afghanistan" at bounding box center [1117, 353] width 482 height 39
type input "Afghanistan"
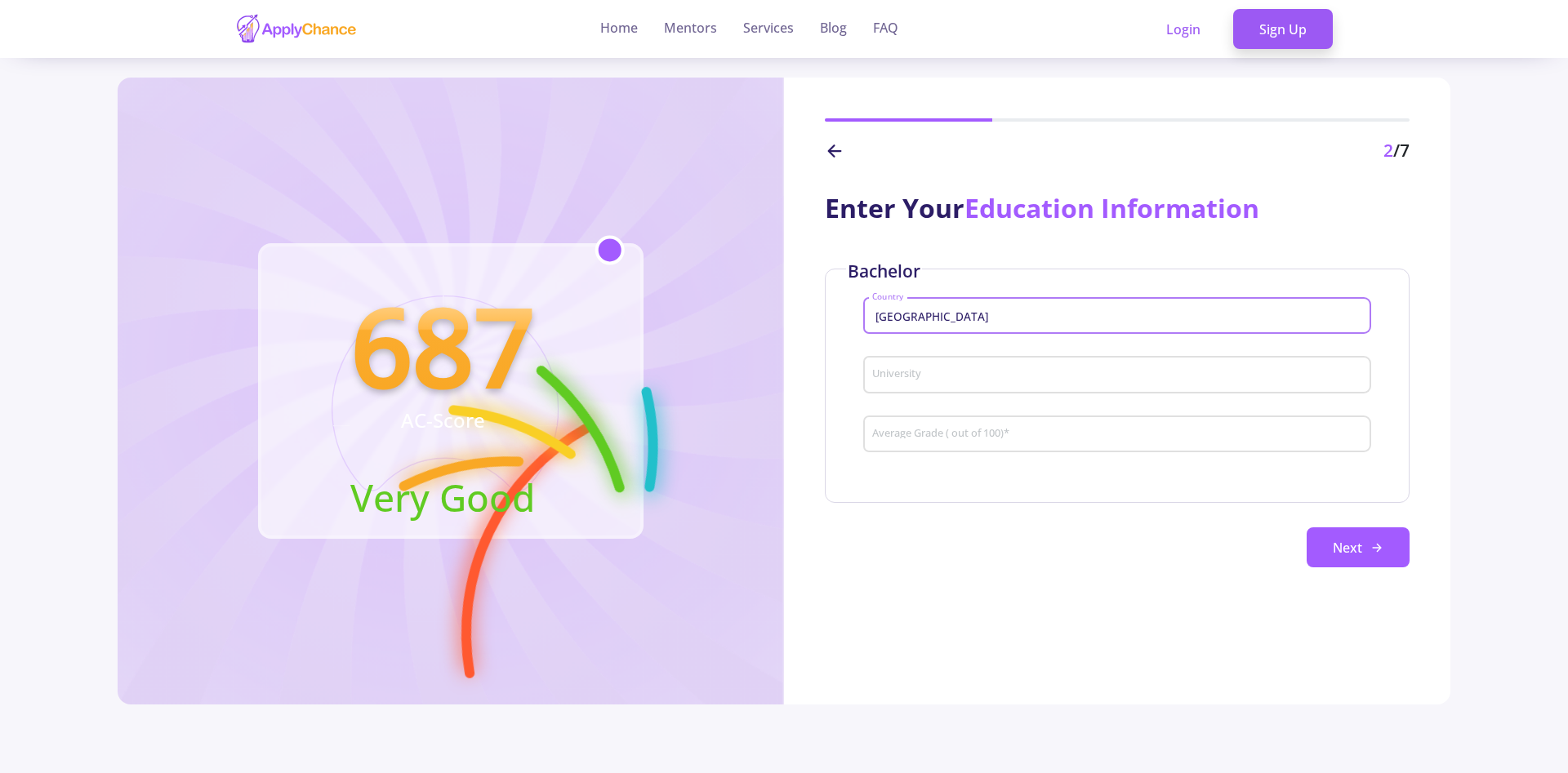
click at [931, 383] on div "University" at bounding box center [1117, 371] width 493 height 42
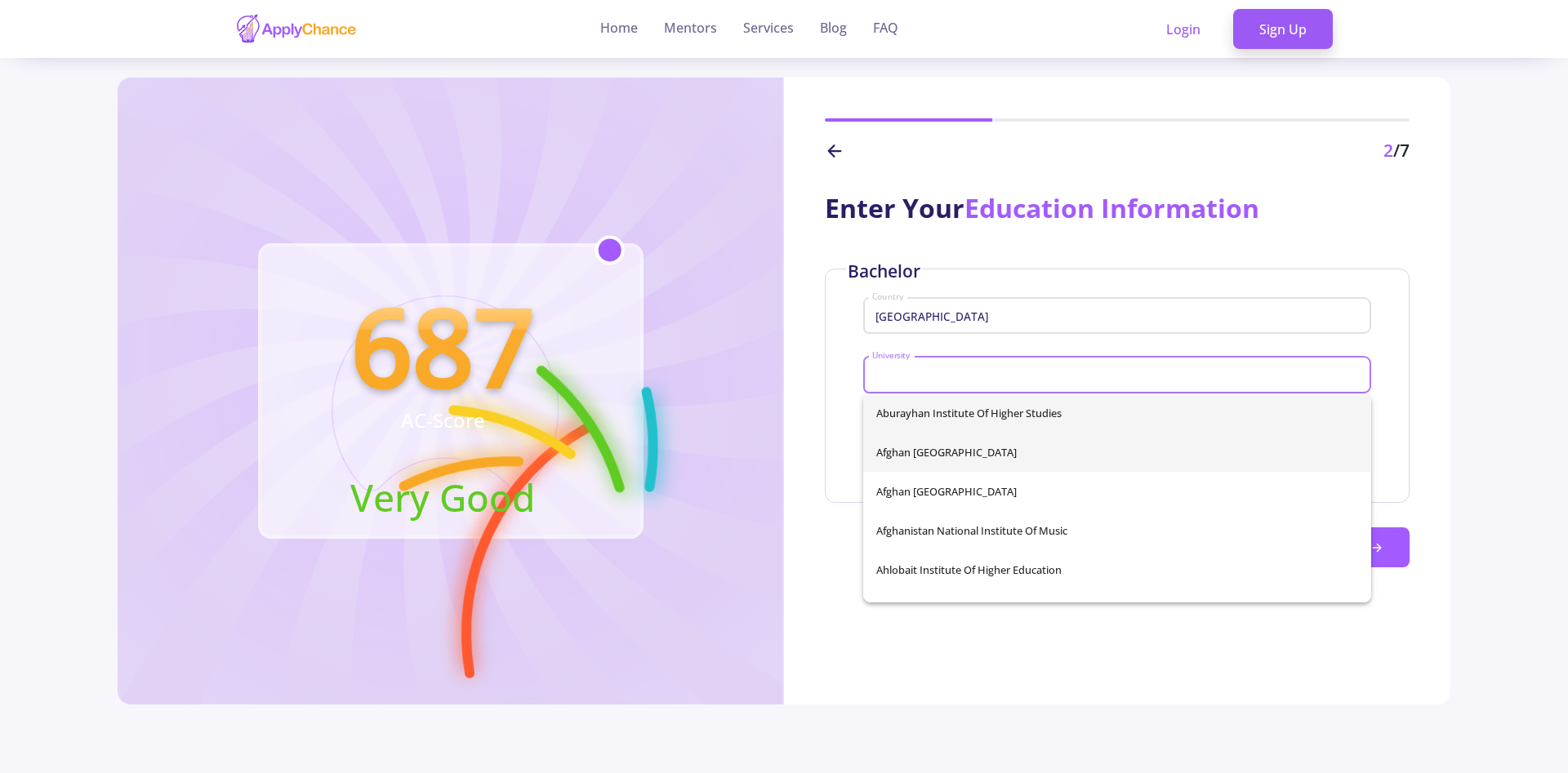
click at [981, 446] on span "Afghan Pamir University" at bounding box center [1117, 452] width 482 height 39
type input "Afghan Pamir University"
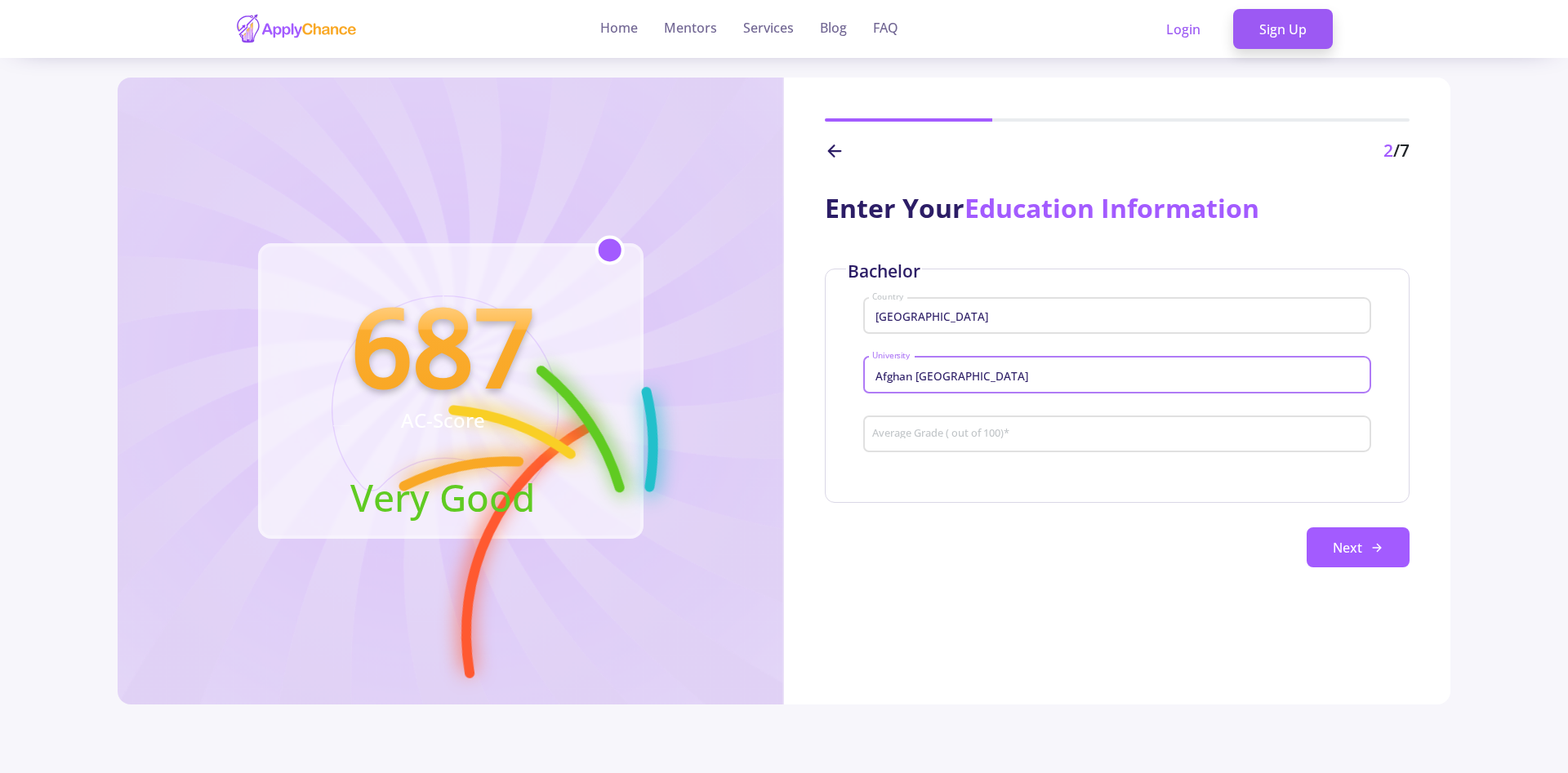
click at [960, 420] on div "Average Grade ( out of 100) *" at bounding box center [1117, 431] width 493 height 42
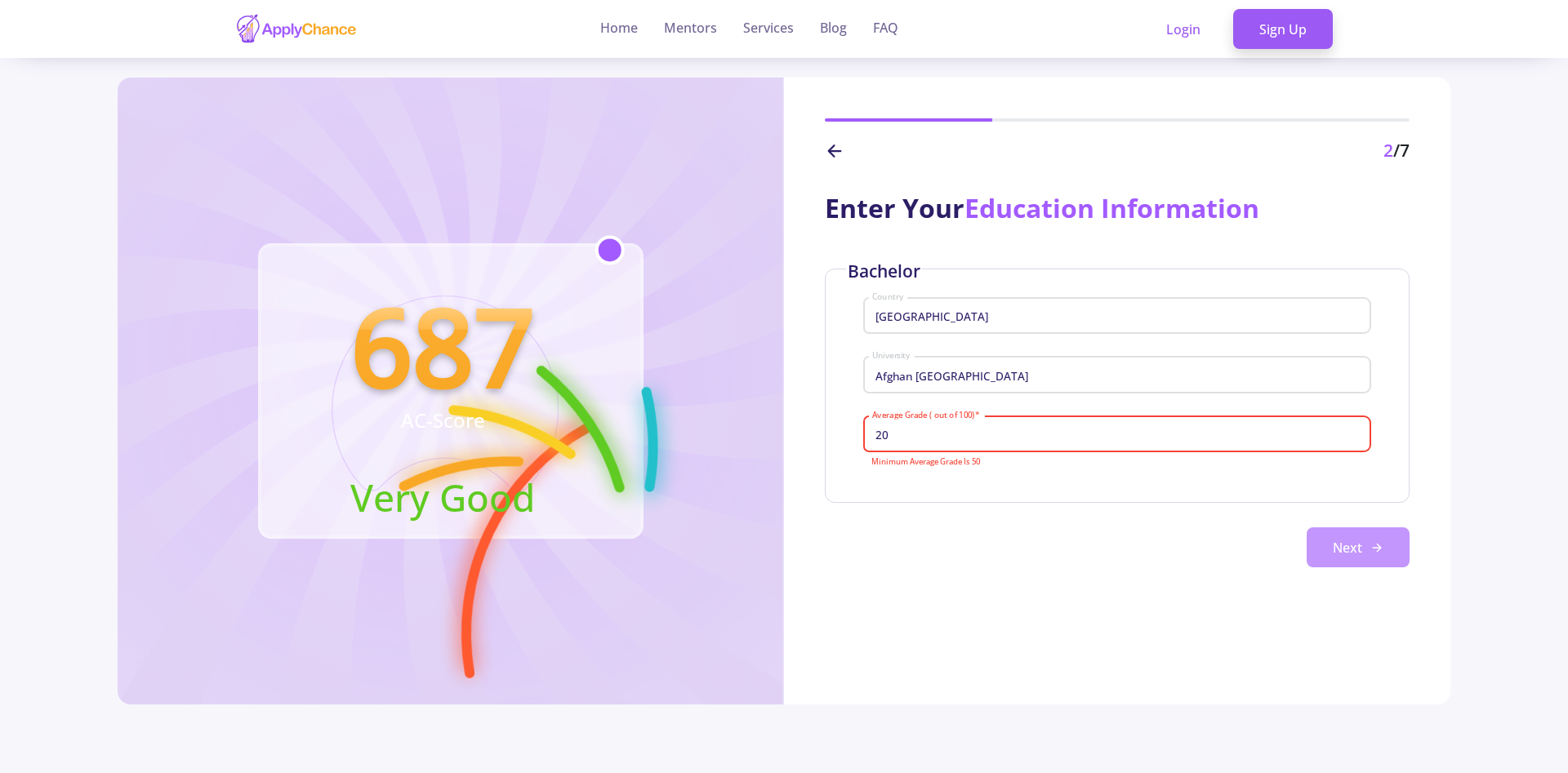
click at [1381, 539] on button "Next" at bounding box center [1357, 548] width 103 height 41
click at [1042, 433] on input "20" at bounding box center [1119, 435] width 497 height 15
type input "2"
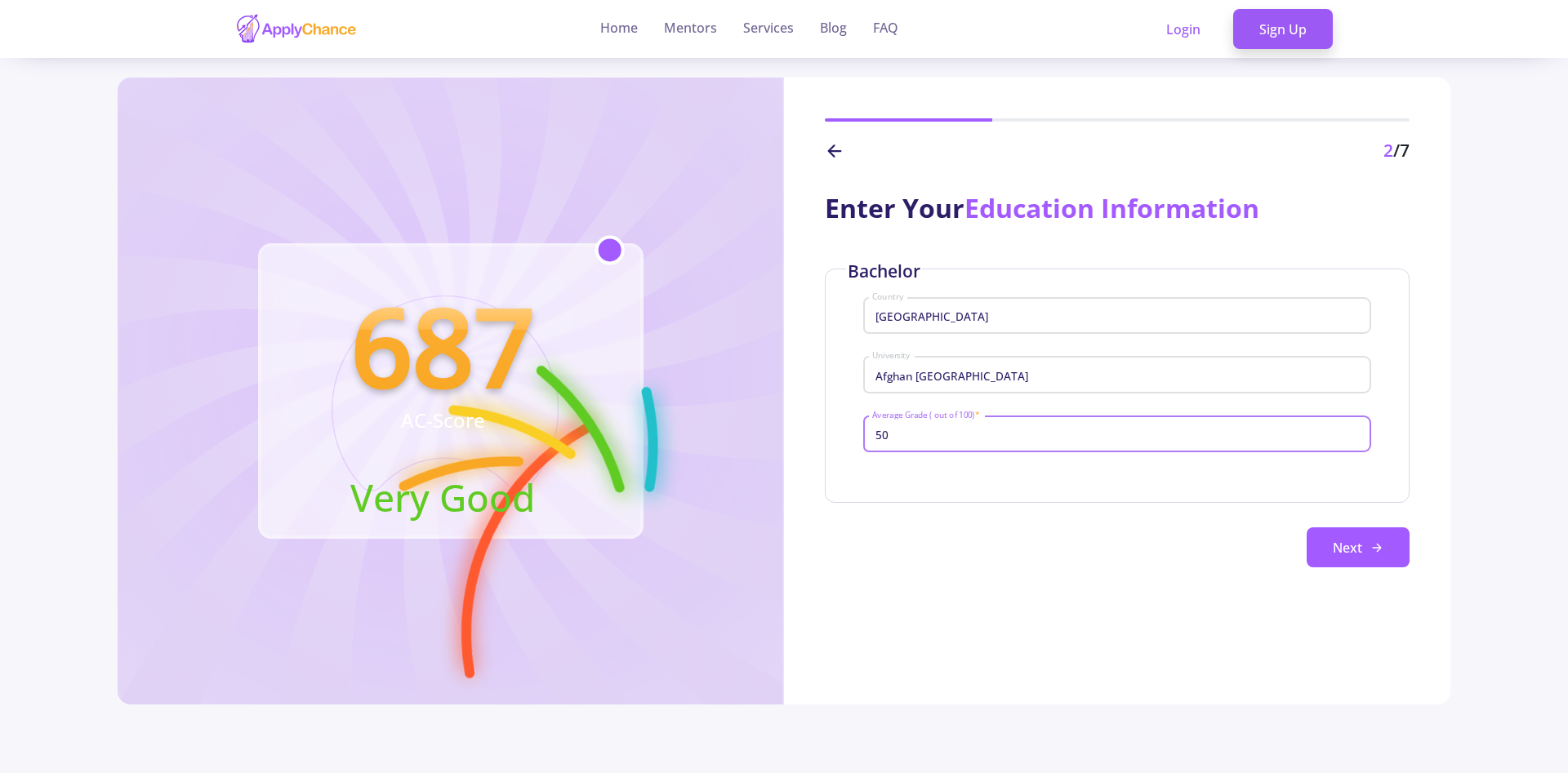
type input "50"
click at [1385, 560] on button "Next" at bounding box center [1357, 548] width 103 height 41
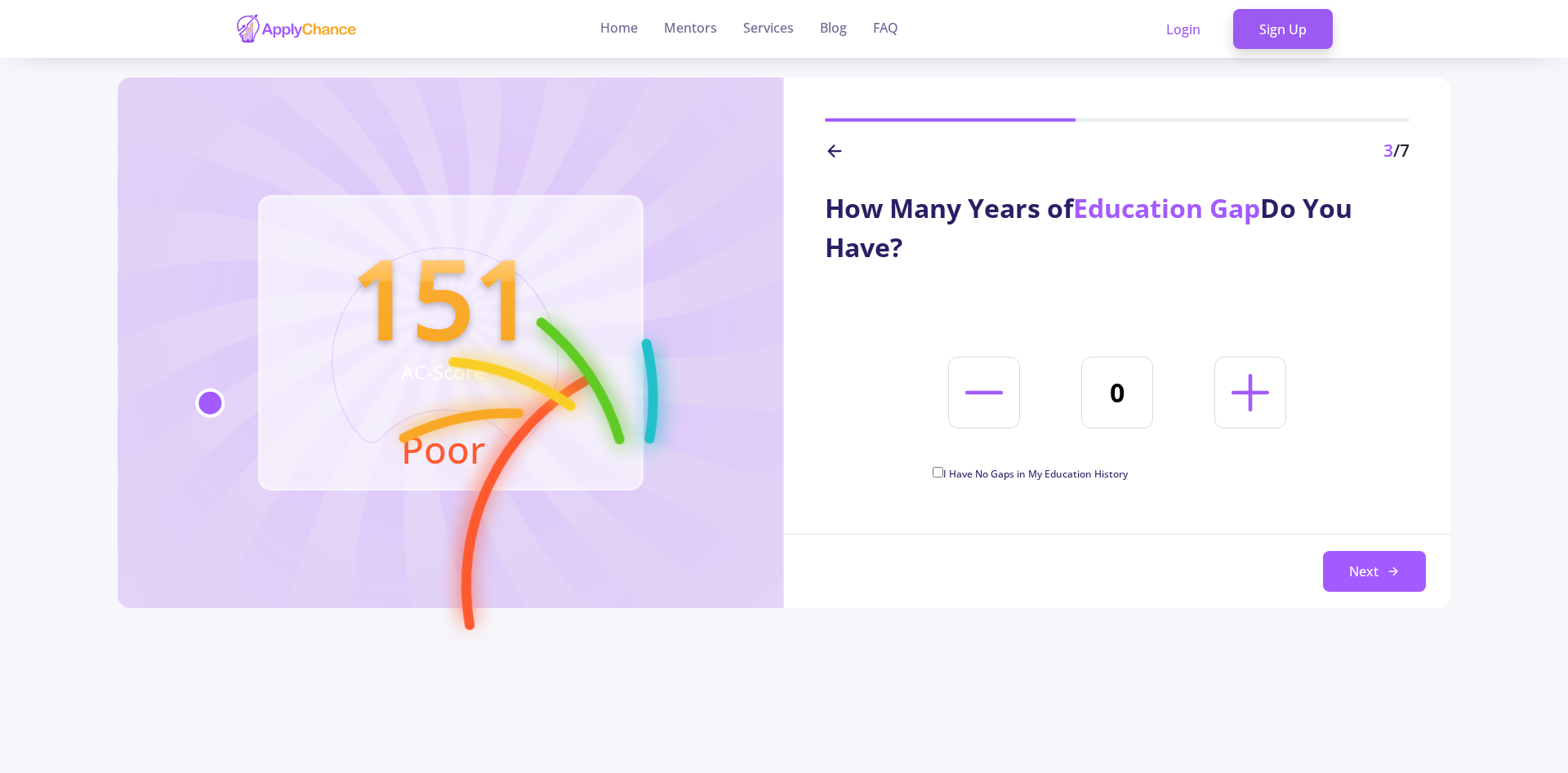
click at [1245, 397] on icon at bounding box center [1249, 392] width 60 height 60
click at [1236, 403] on icon at bounding box center [1249, 392] width 60 height 60
type input "2"
click at [1366, 585] on button "Next" at bounding box center [1374, 571] width 103 height 41
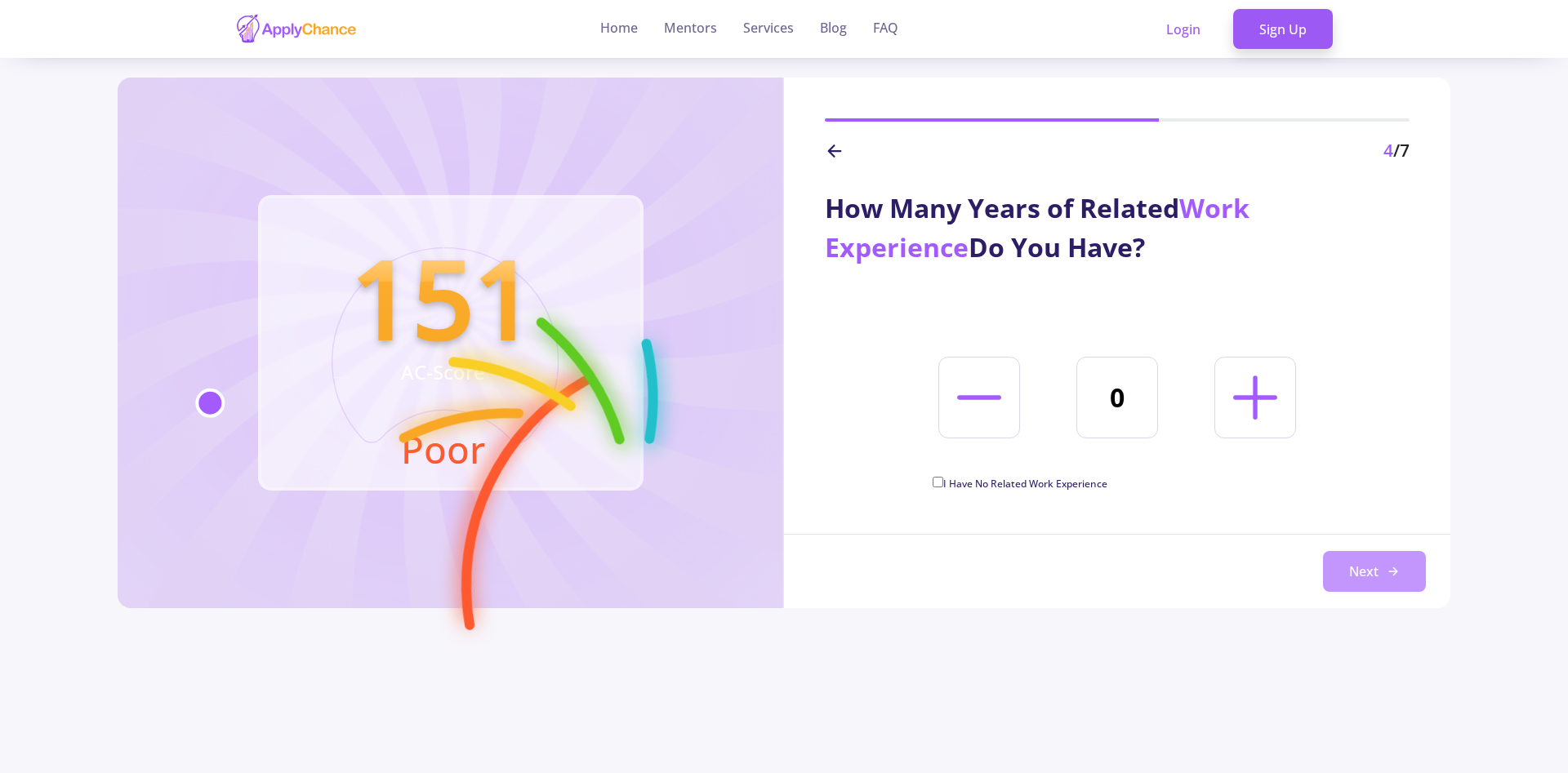
click at [1376, 569] on button "Next" at bounding box center [1374, 571] width 103 height 41
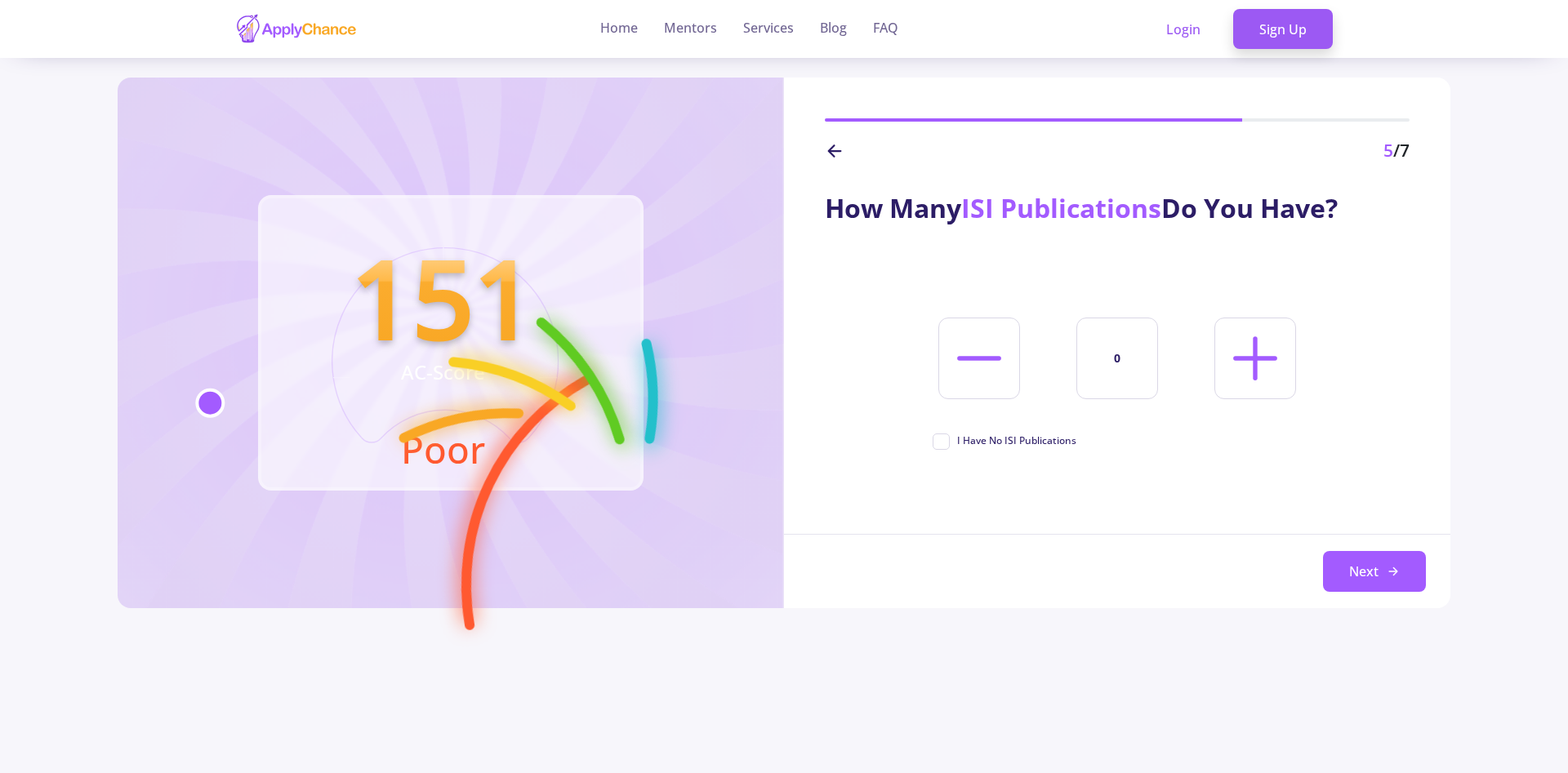
click at [1376, 569] on button "Next" at bounding box center [1374, 571] width 103 height 41
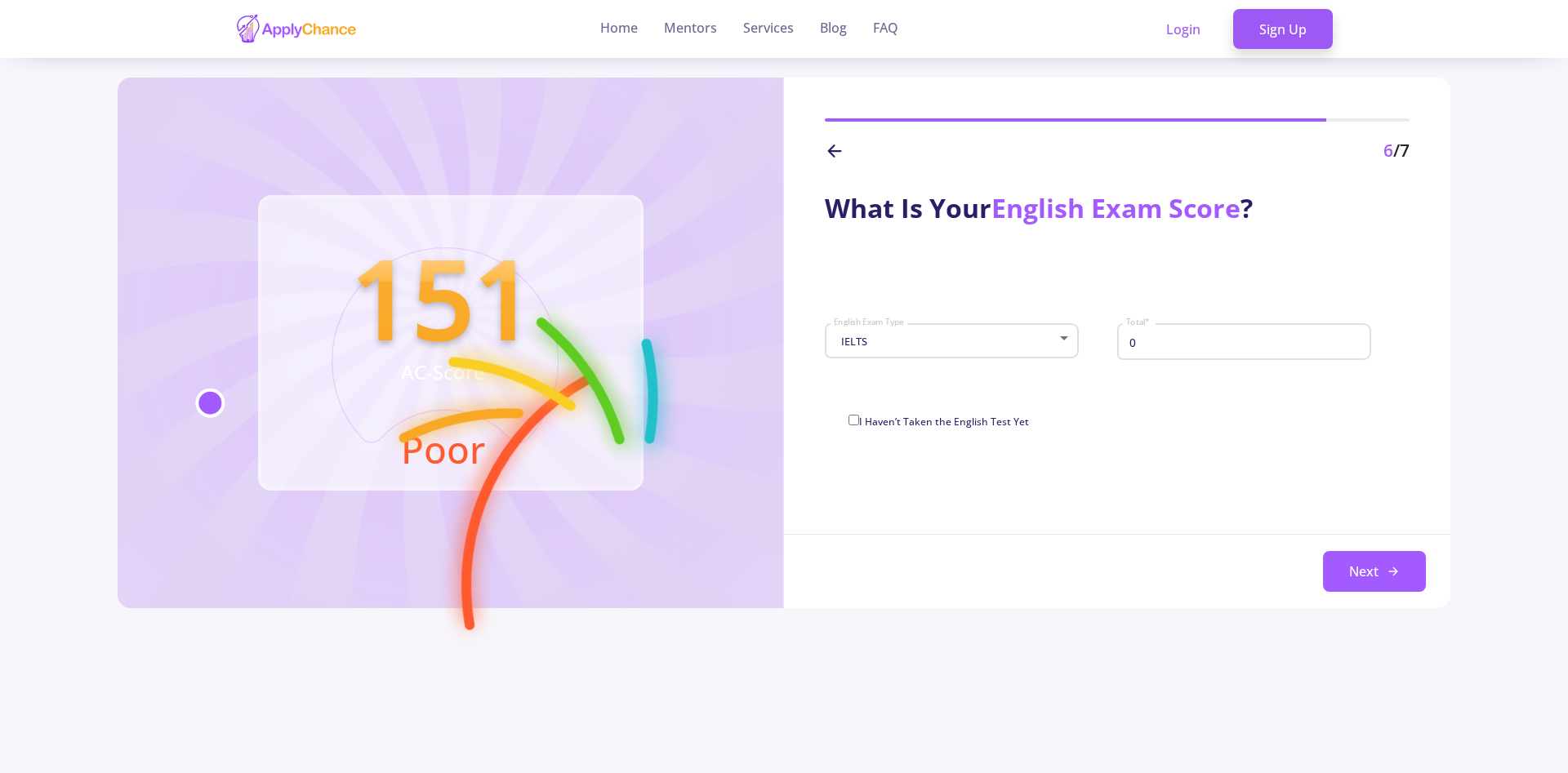
click at [917, 339] on div "IELTS" at bounding box center [944, 341] width 223 height 12
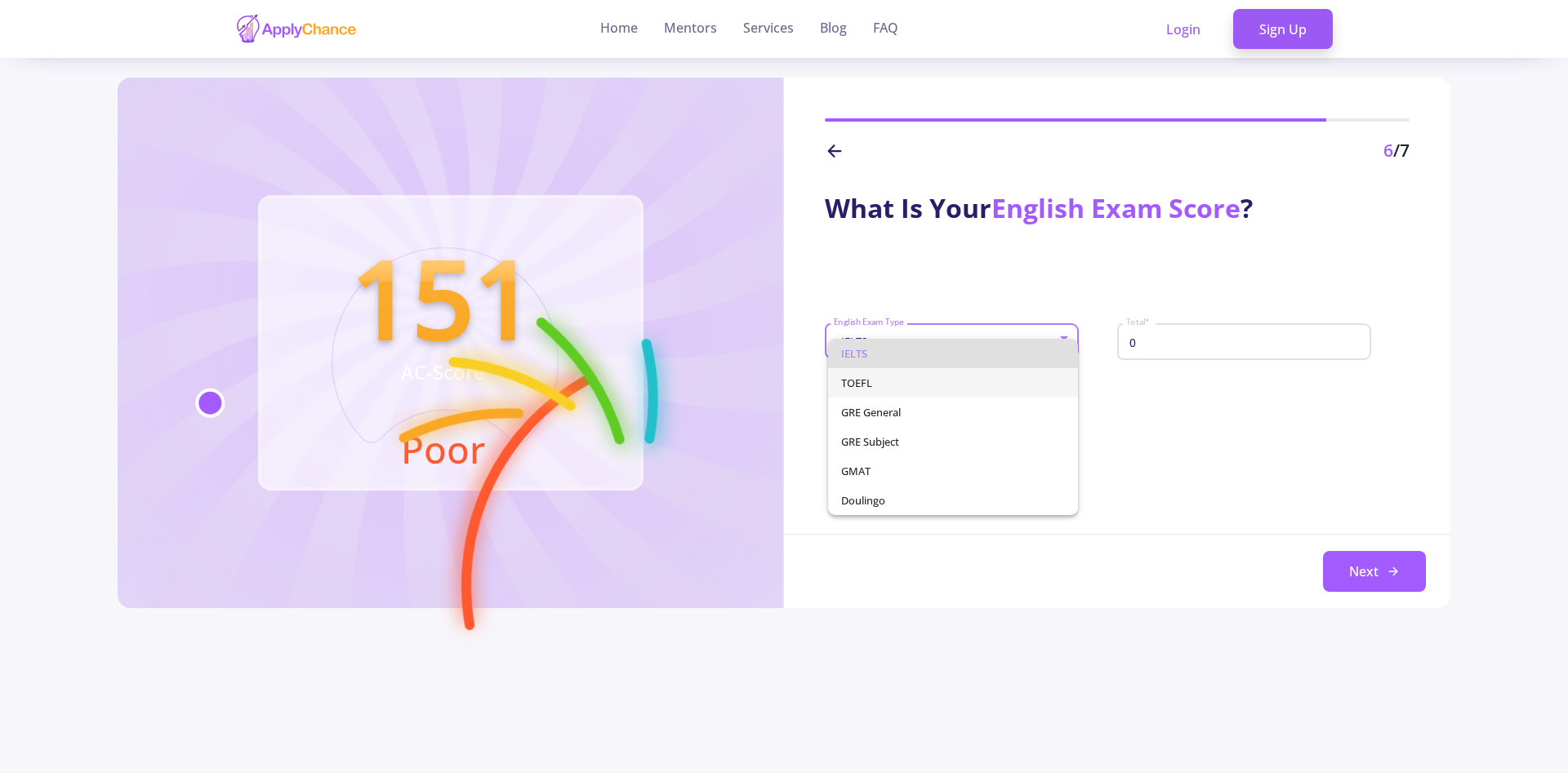
click at [895, 386] on span "TOEFL" at bounding box center [952, 383] width 223 height 30
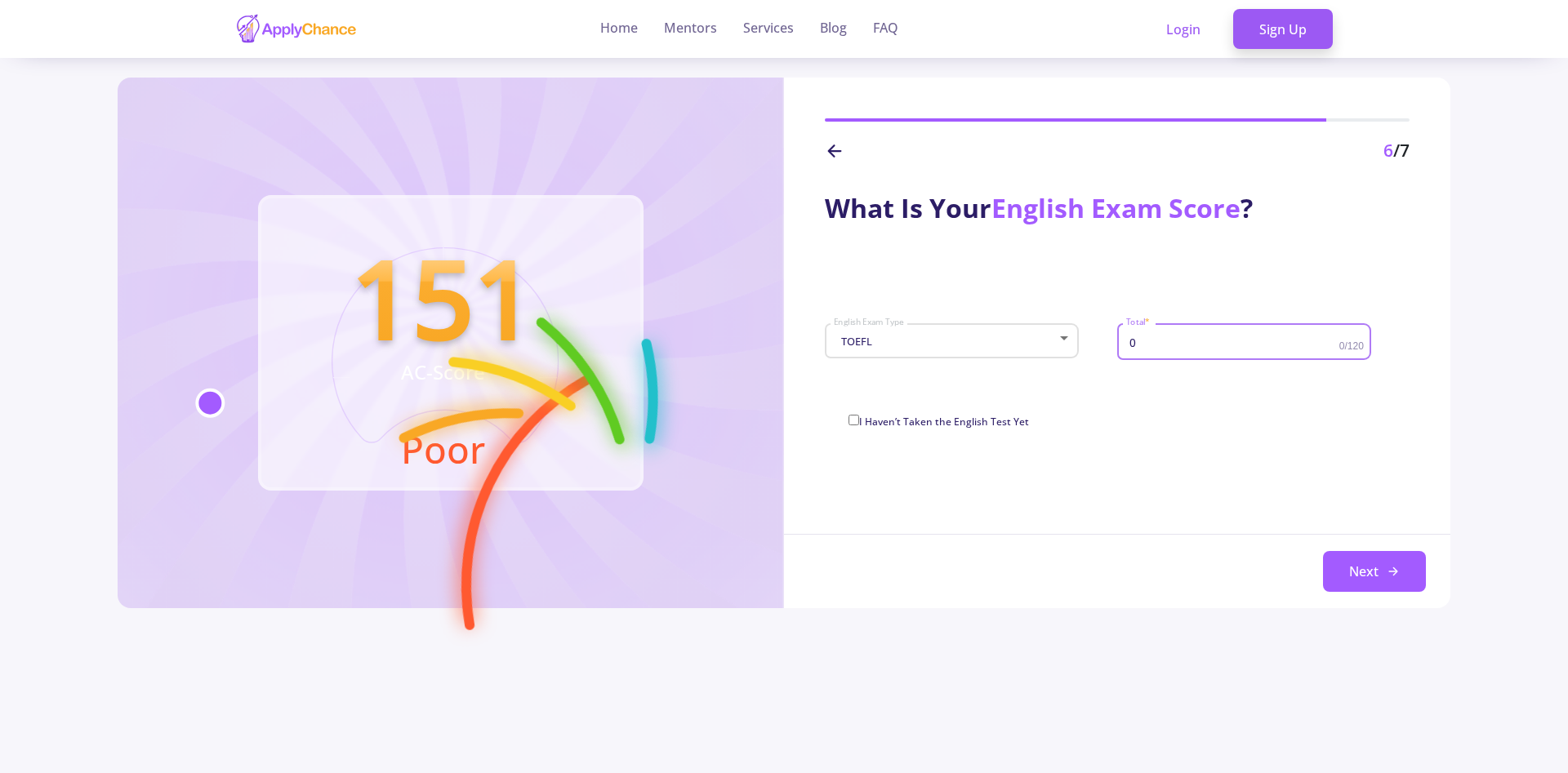
click at [1146, 349] on input "0" at bounding box center [1235, 341] width 218 height 15
click at [1146, 351] on div "0 Total *" at bounding box center [1232, 338] width 213 height 42
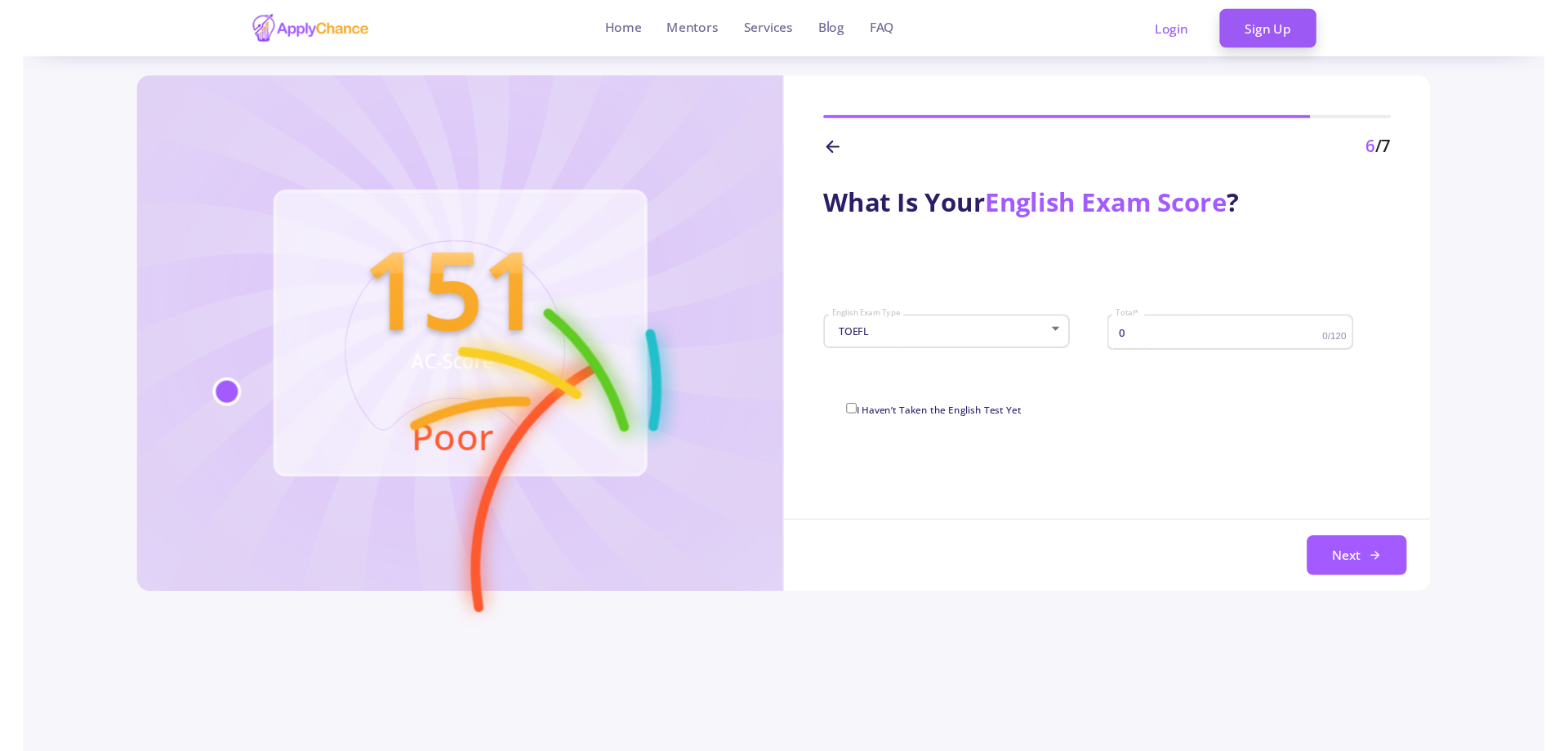
scroll to position [0, 0]
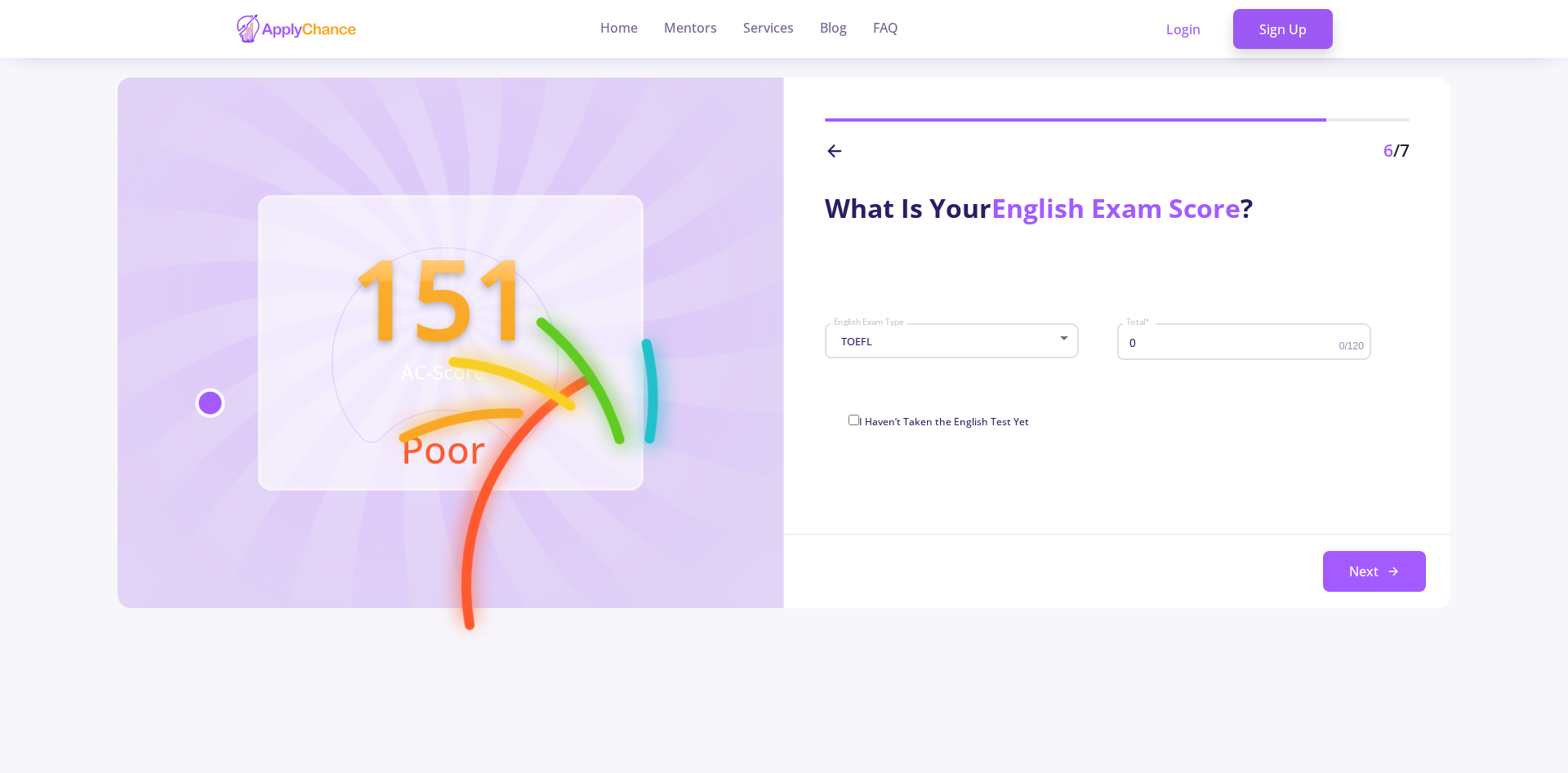
click at [1146, 351] on div "0 Total *" at bounding box center [1232, 338] width 213 height 42
click at [1151, 341] on input "0" at bounding box center [1235, 341] width 218 height 15
type input "90"
click at [1383, 579] on button "Next" at bounding box center [1374, 571] width 103 height 41
